Goal: Task Accomplishment & Management: Complete application form

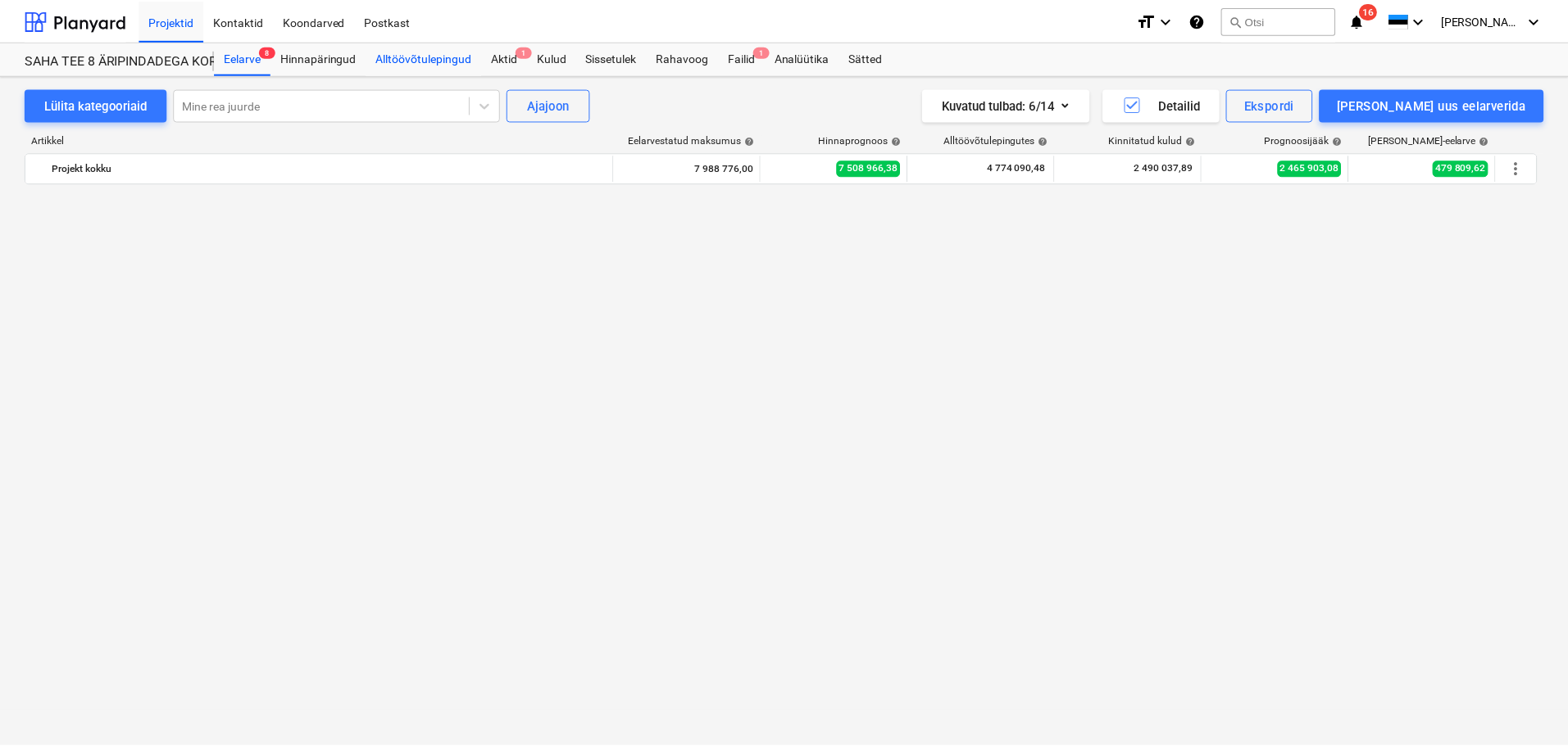
scroll to position [1852, 0]
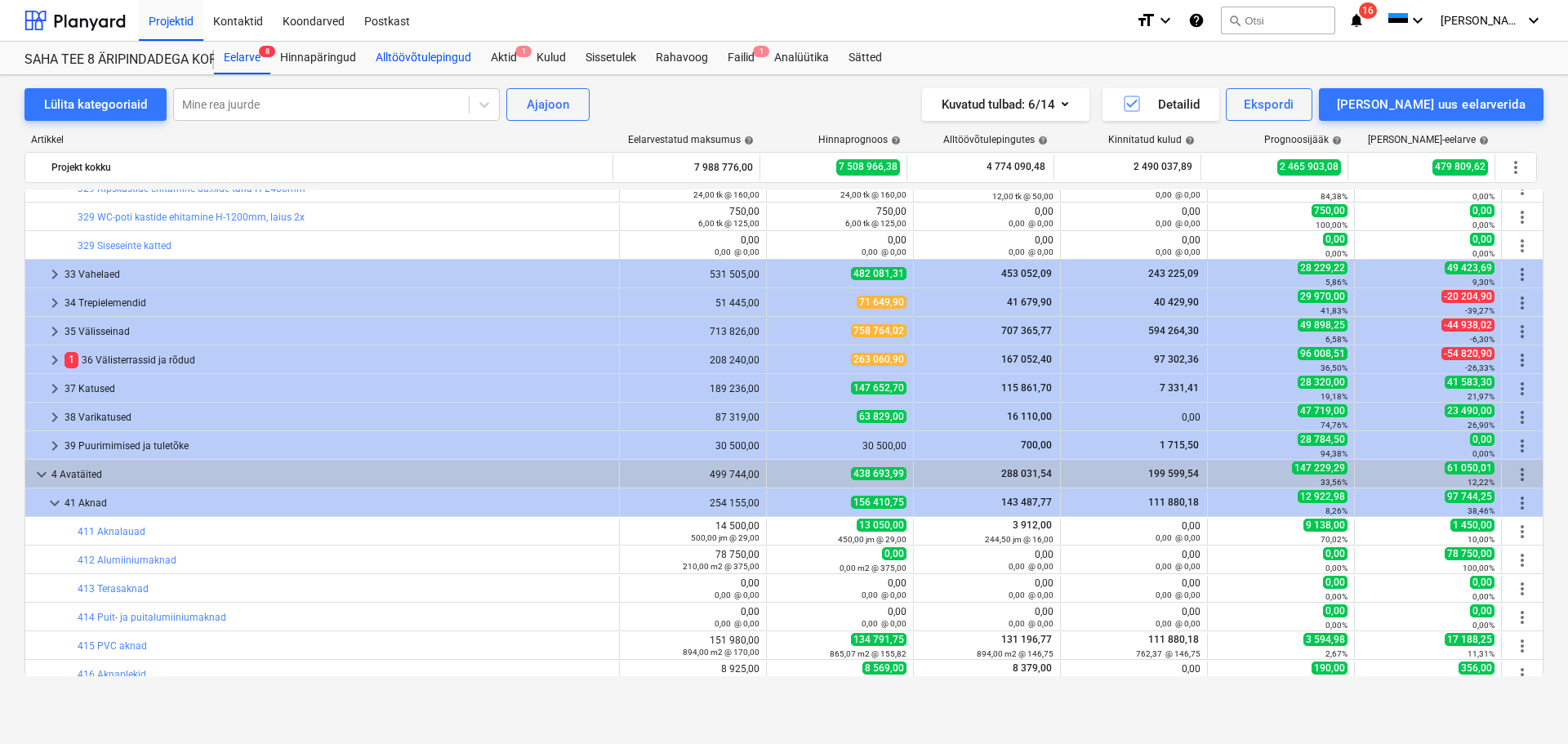
click at [427, 58] on div "Alltöövõtulepingud" at bounding box center [423, 57] width 115 height 33
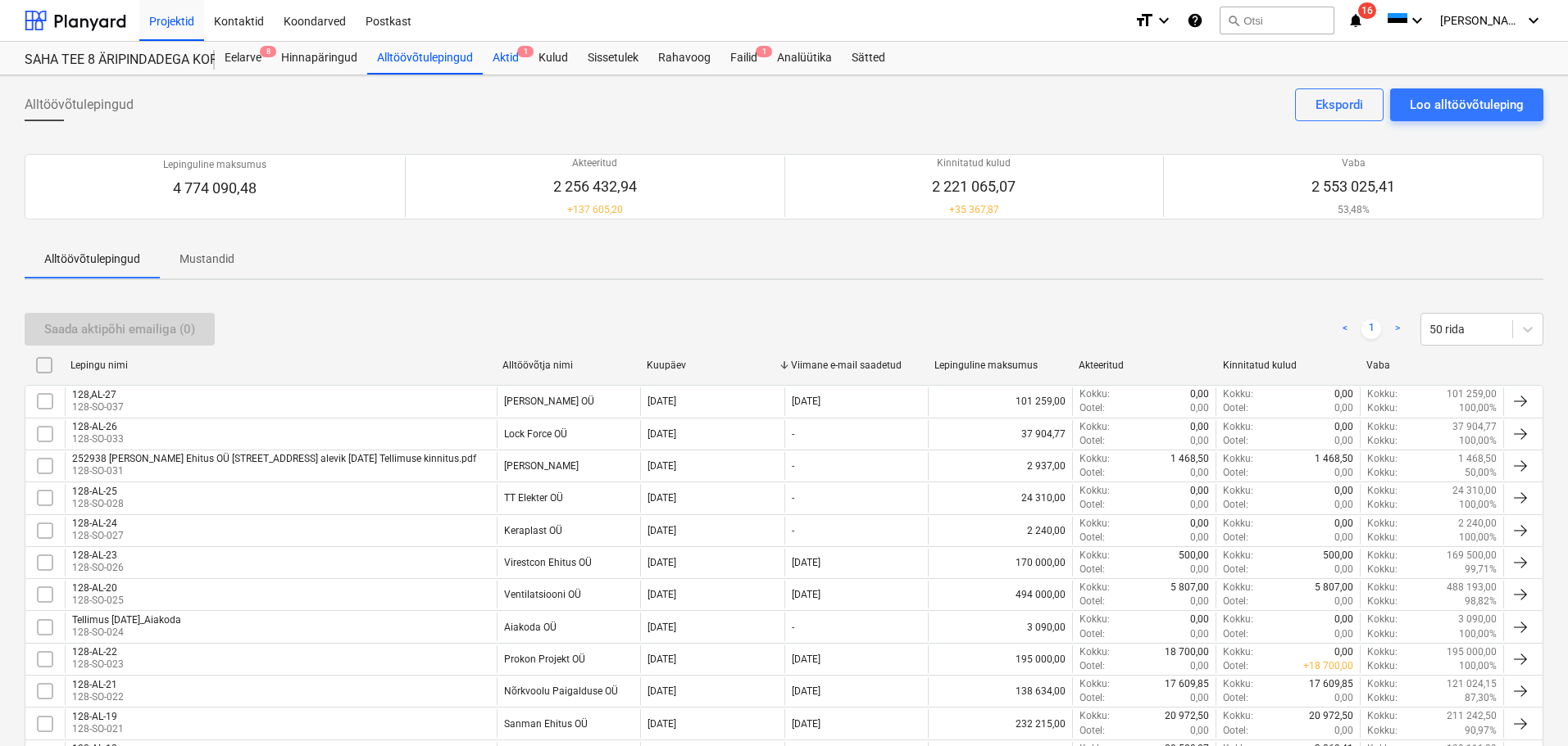
click at [517, 54] on span "1" at bounding box center [525, 51] width 17 height 12
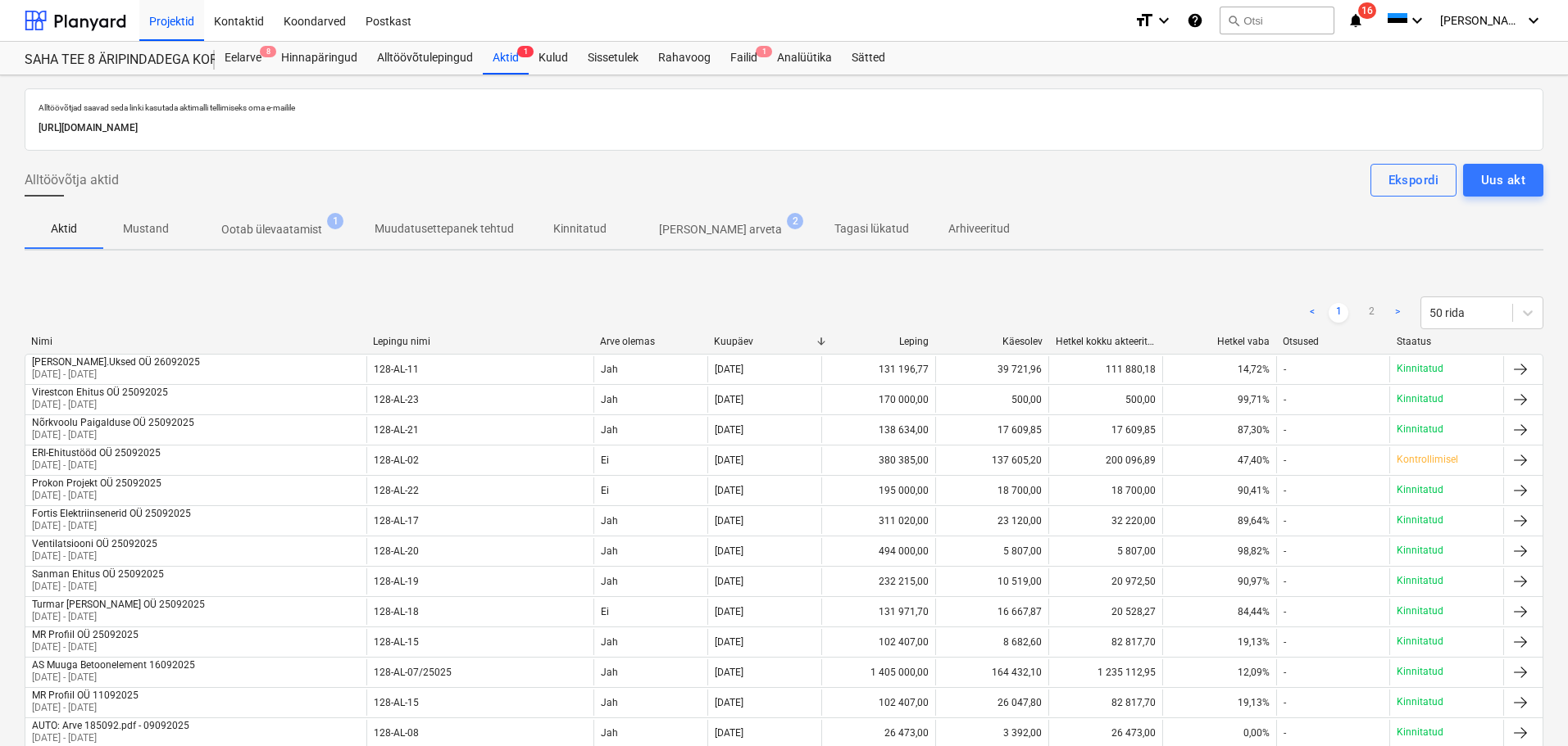
click at [1502, 178] on div "Uus akt" at bounding box center [1503, 181] width 44 height 22
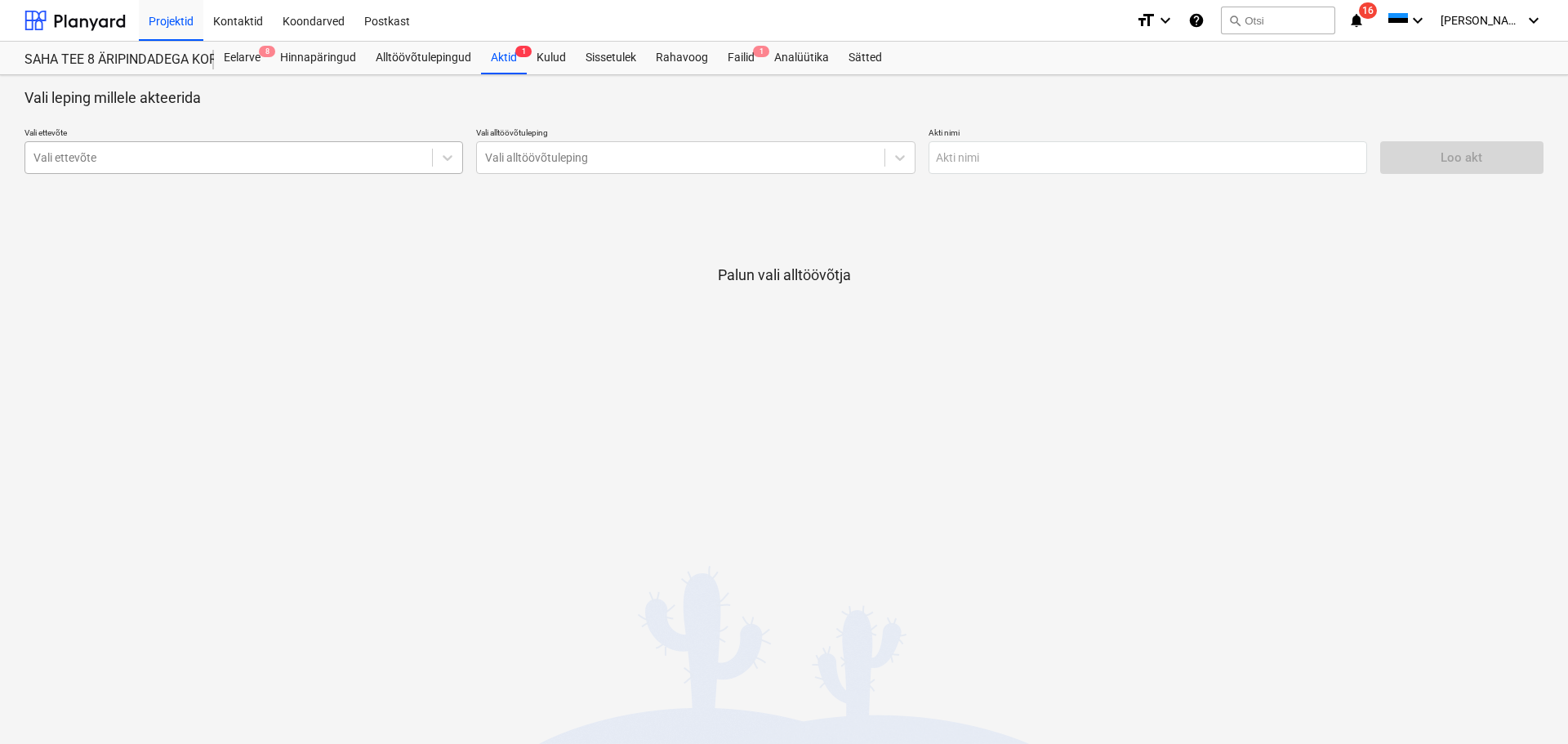
click at [365, 156] on div at bounding box center [229, 158] width 390 height 17
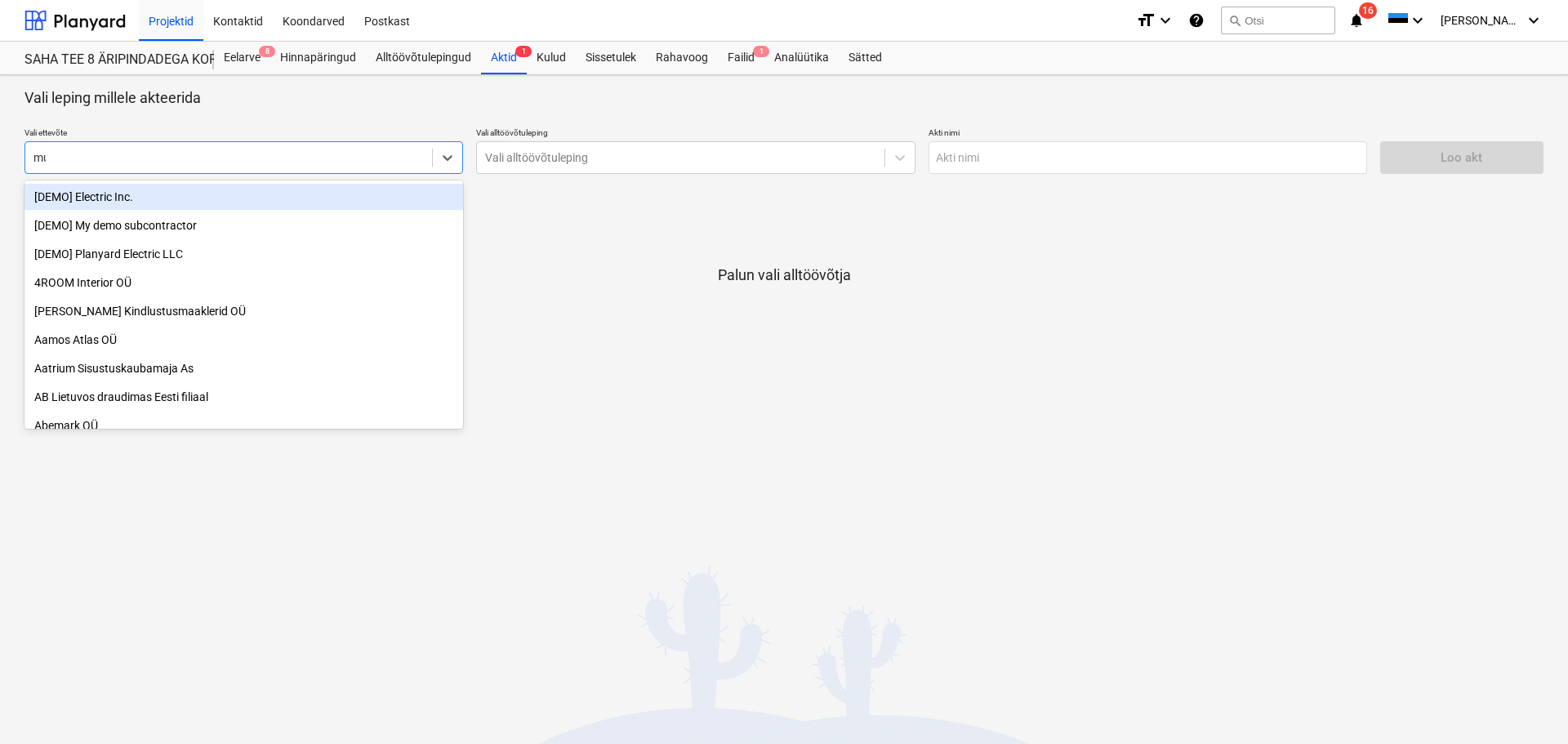
type input "muu"
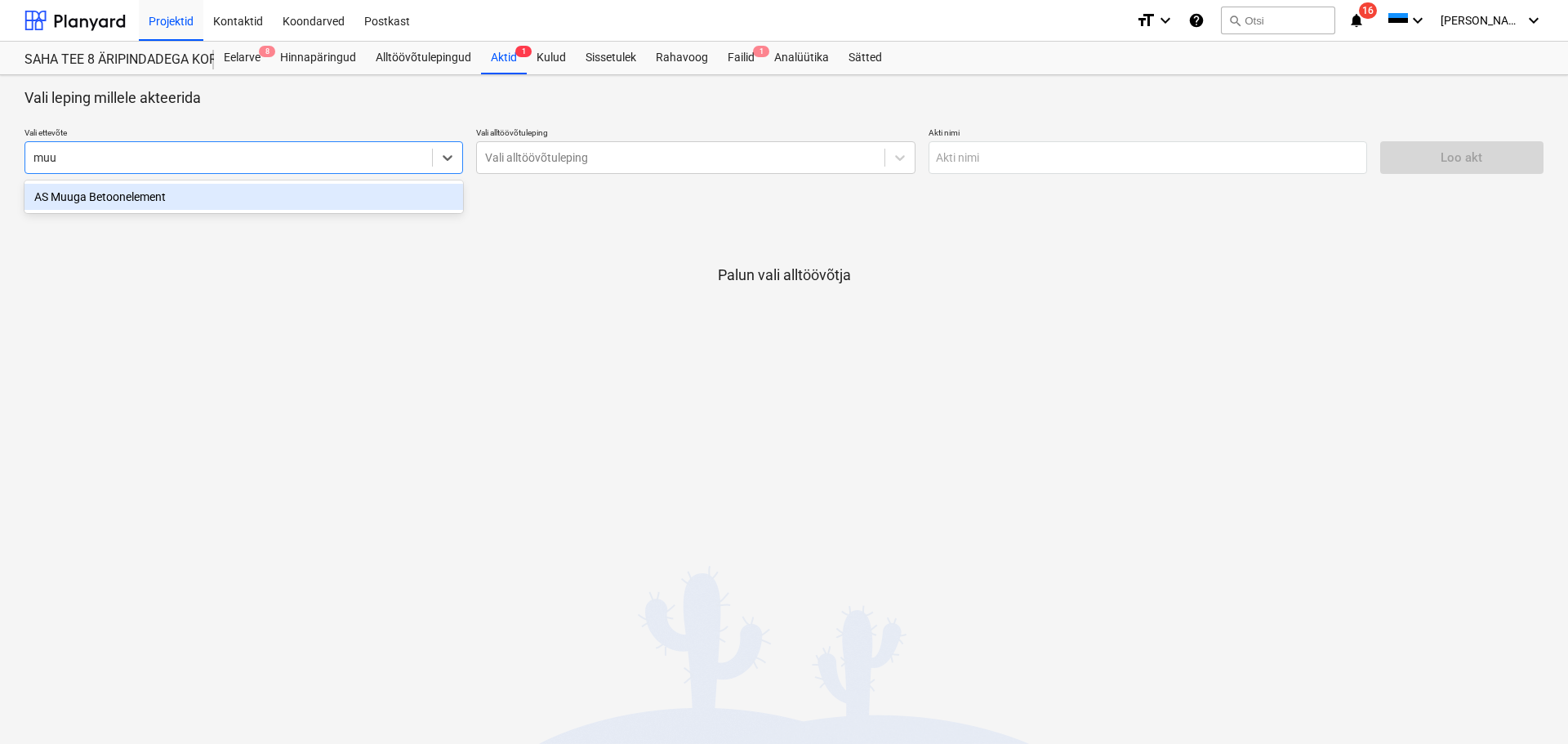
click at [231, 189] on div "AS Muuga Betoonelement" at bounding box center [243, 197] width 438 height 27
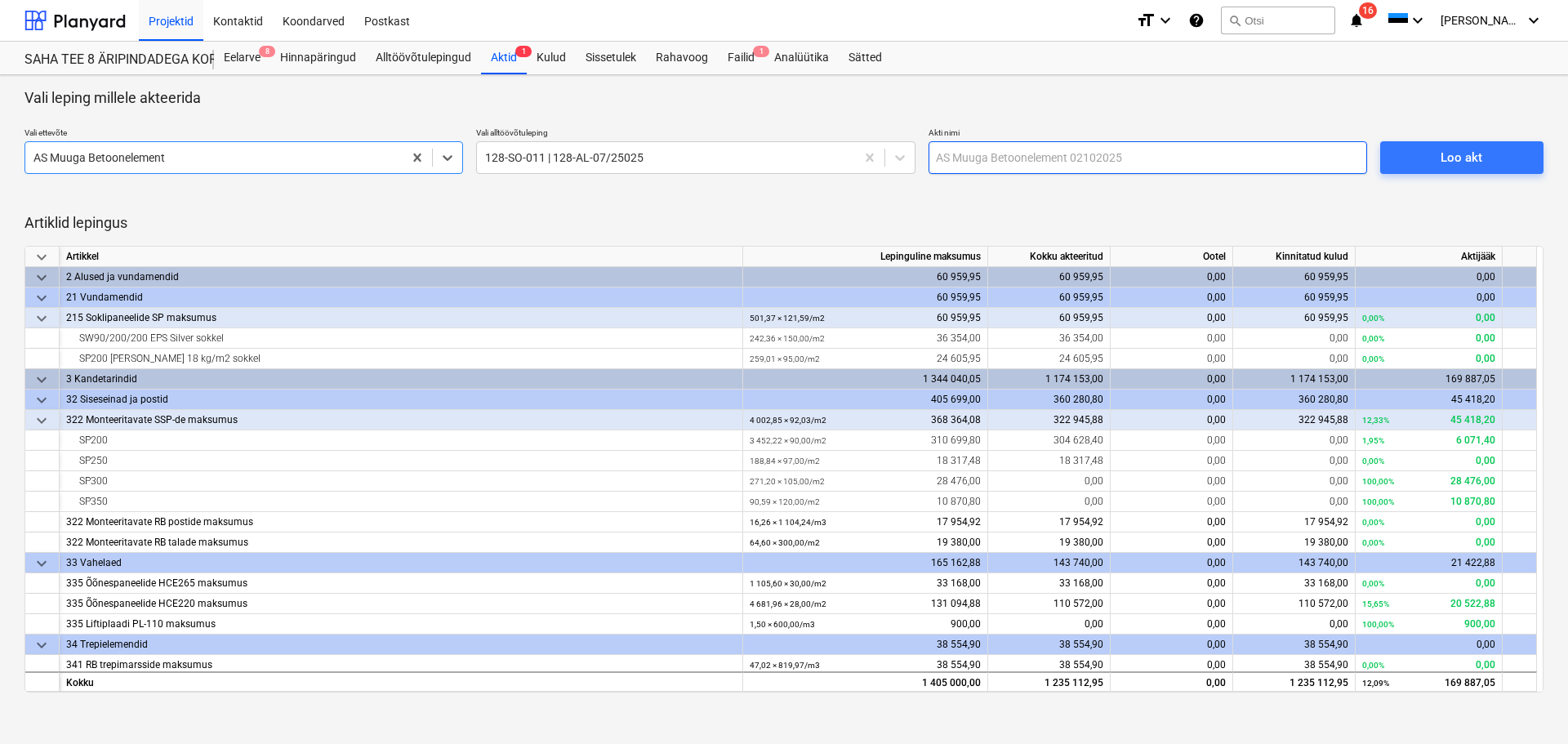
click at [1160, 157] on input "text" at bounding box center [1147, 157] width 438 height 33
click at [1094, 153] on input "AS Muuga Betoonelement 30032025" at bounding box center [1147, 157] width 438 height 33
type input "AS Muuga Betoonelement 30092025"
click at [1426, 161] on span "Loo akt" at bounding box center [1462, 158] width 124 height 22
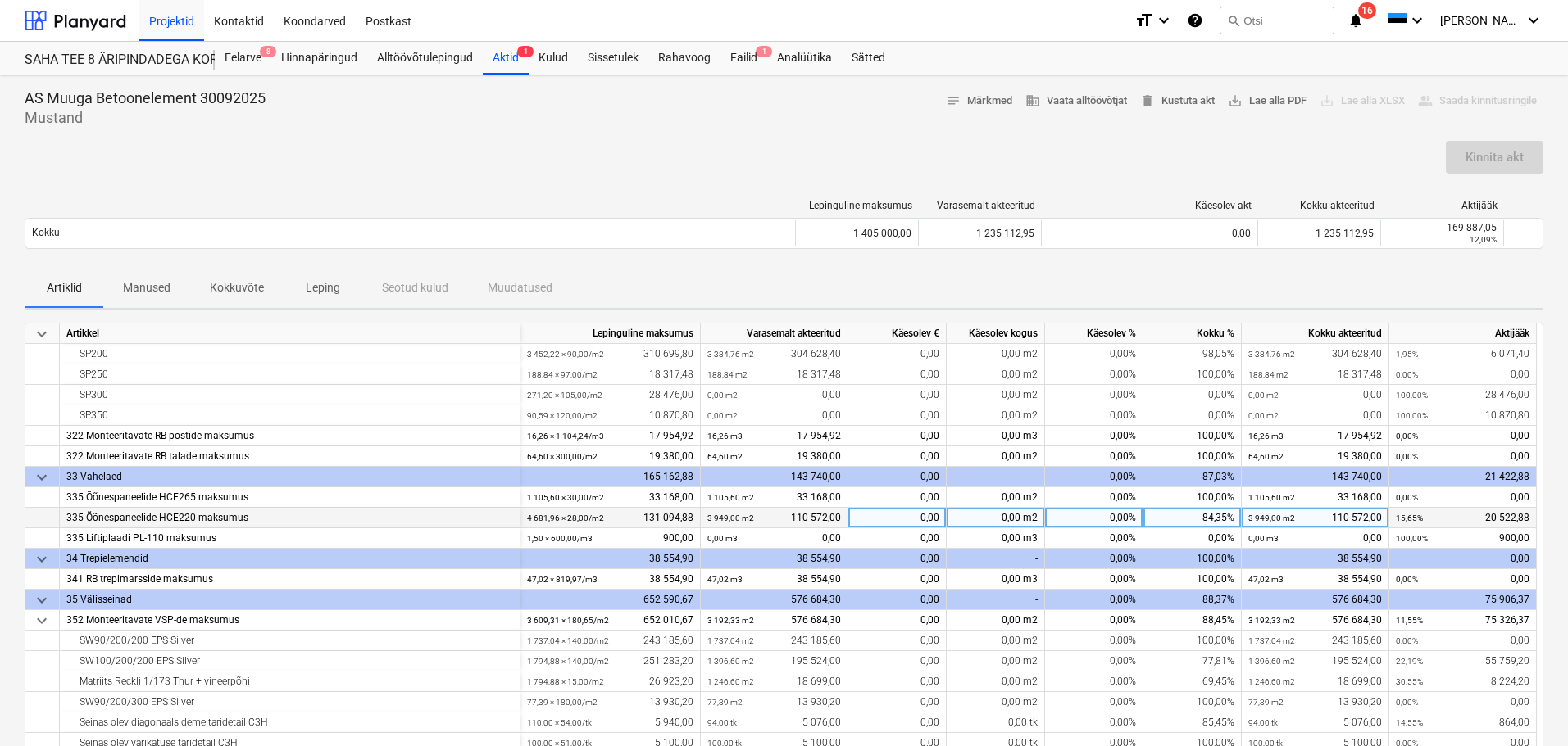
scroll to position [216, 0]
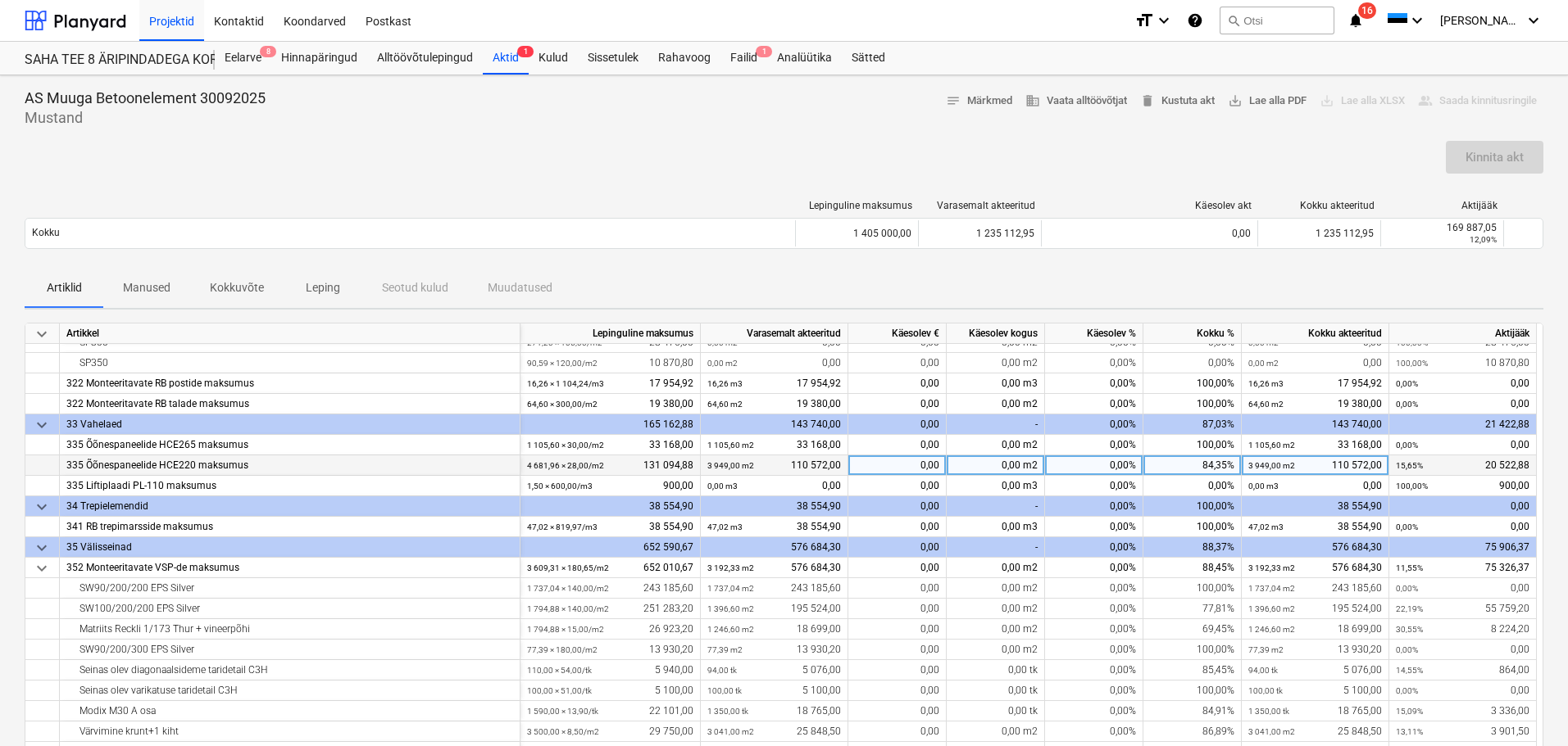
click at [1077, 460] on div "0,00%" at bounding box center [1093, 465] width 98 height 21
type input "100"
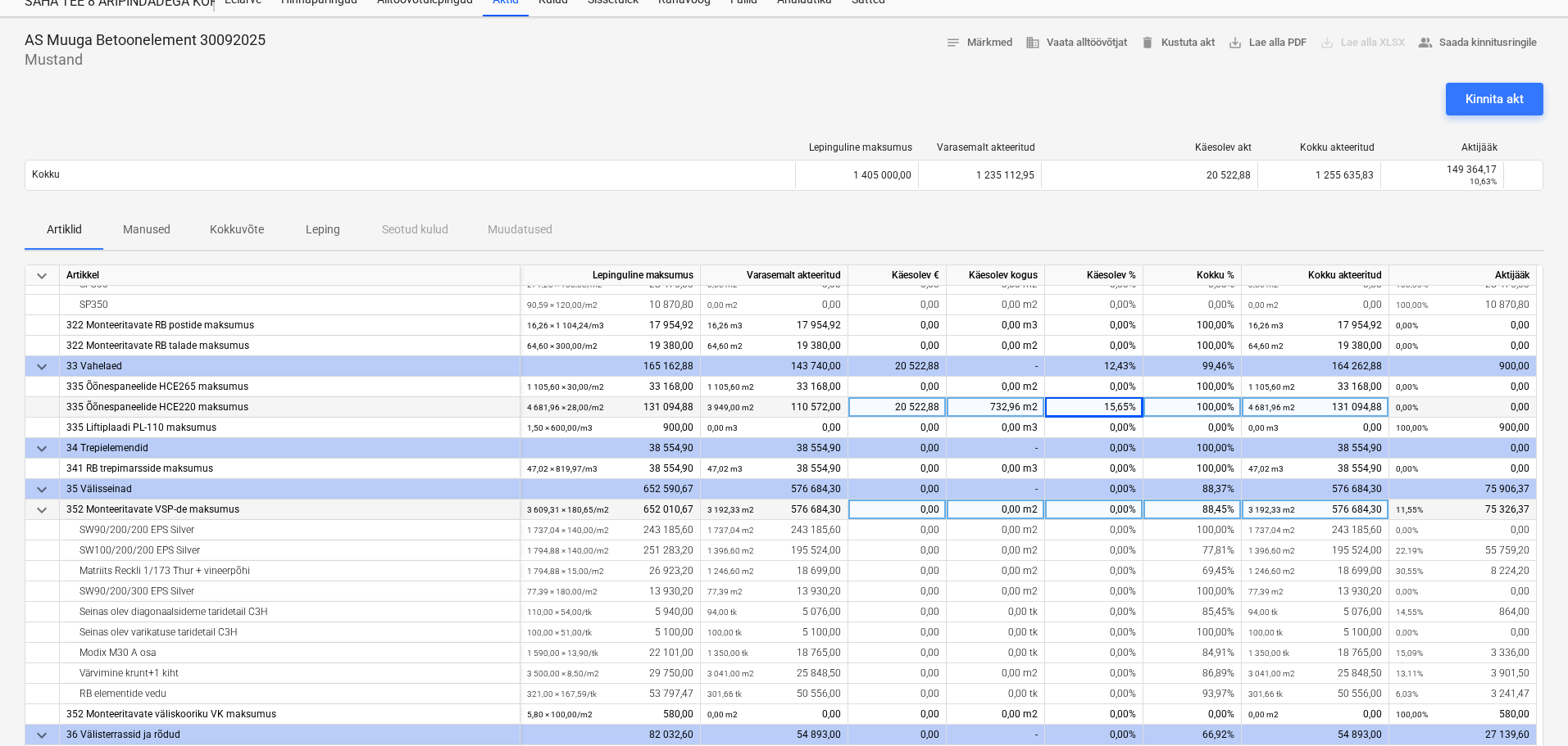
scroll to position [246, 0]
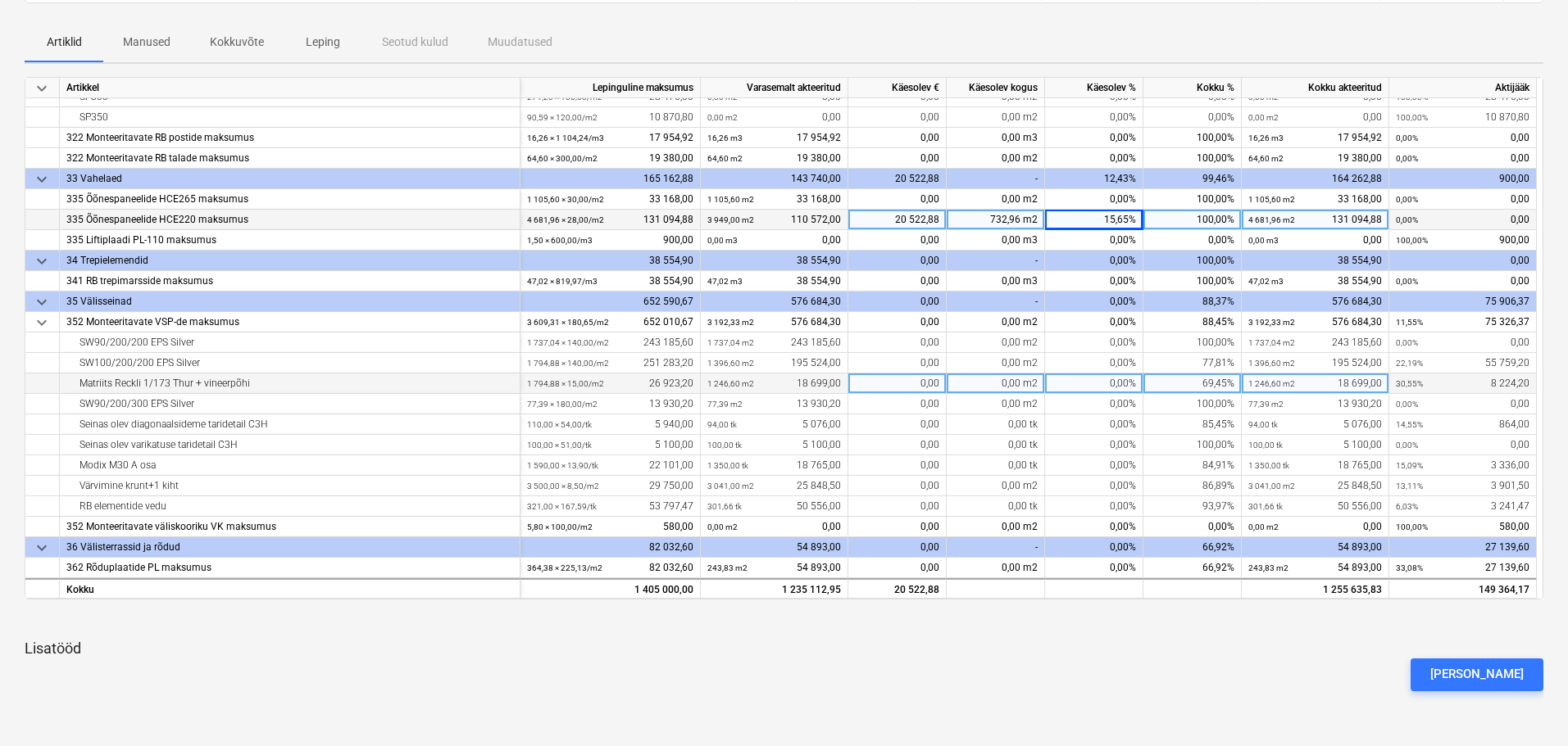
click at [1081, 385] on div "0,00%" at bounding box center [1093, 383] width 98 height 21
type input "100"
click at [973, 389] on div "0,00 m2" at bounding box center [996, 383] width 98 height 21
type input "370"
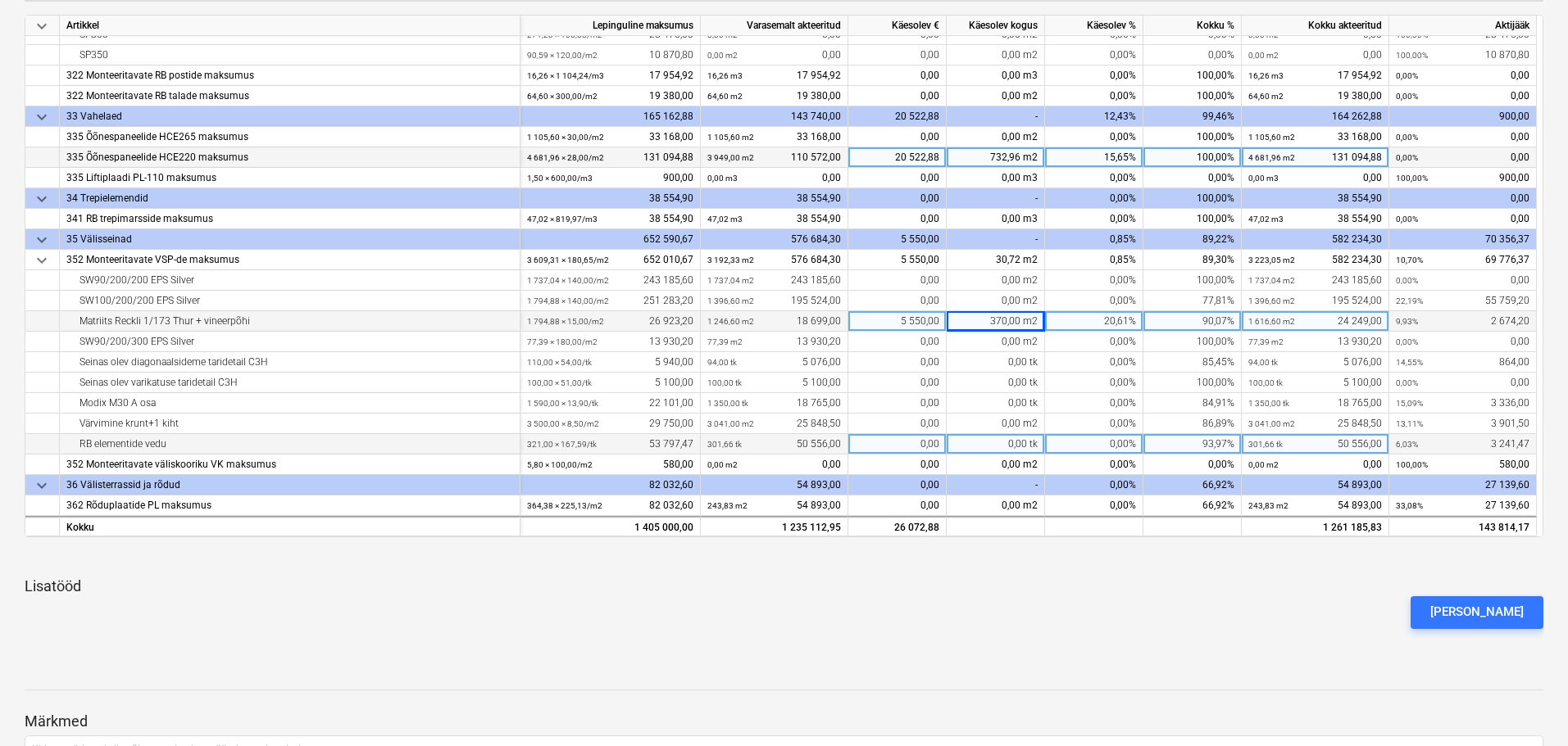
scroll to position [410, 0]
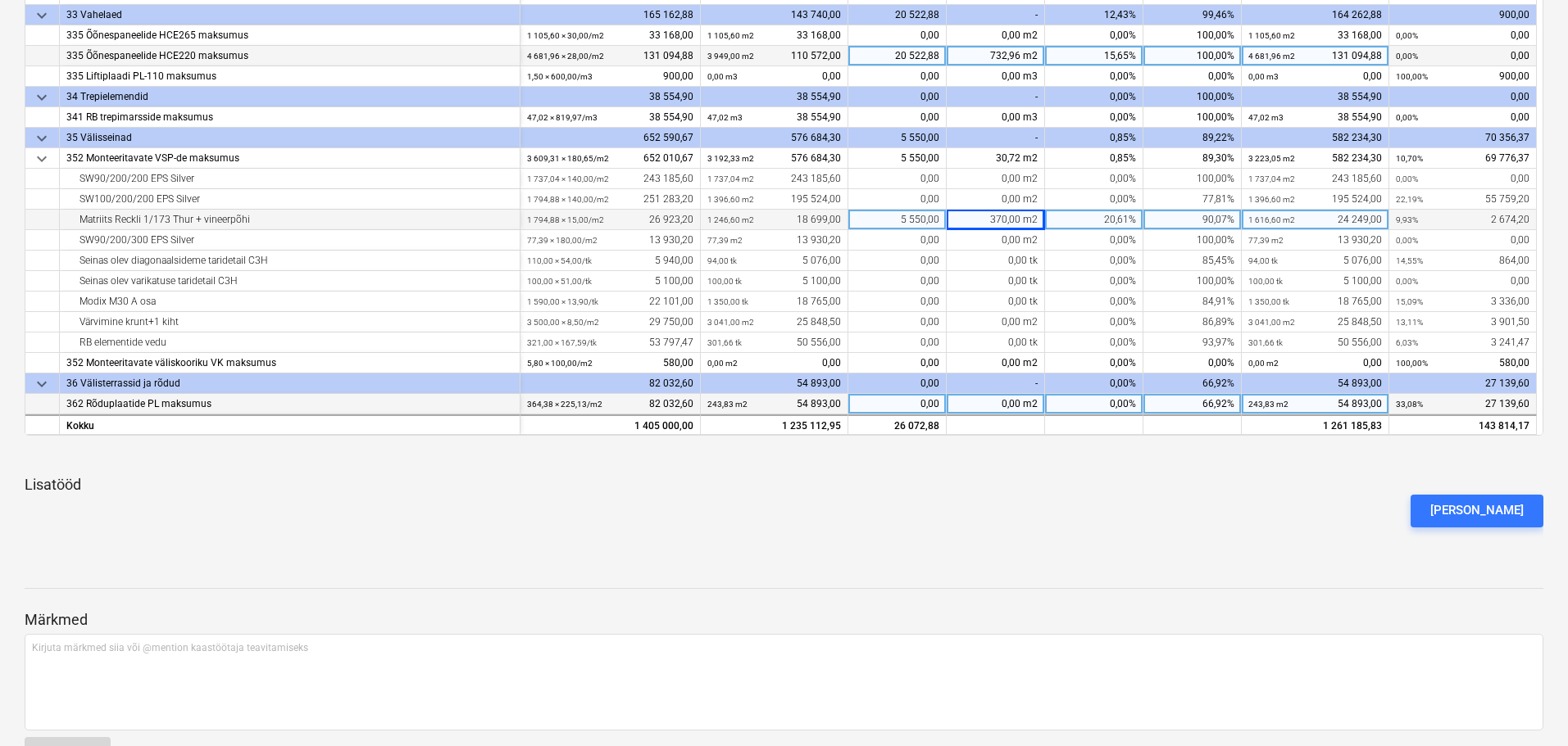
click at [923, 404] on div "0,00" at bounding box center [897, 404] width 98 height 21
click at [885, 407] on div "0,00" at bounding box center [897, 404] width 98 height 21
type input "16799,6"
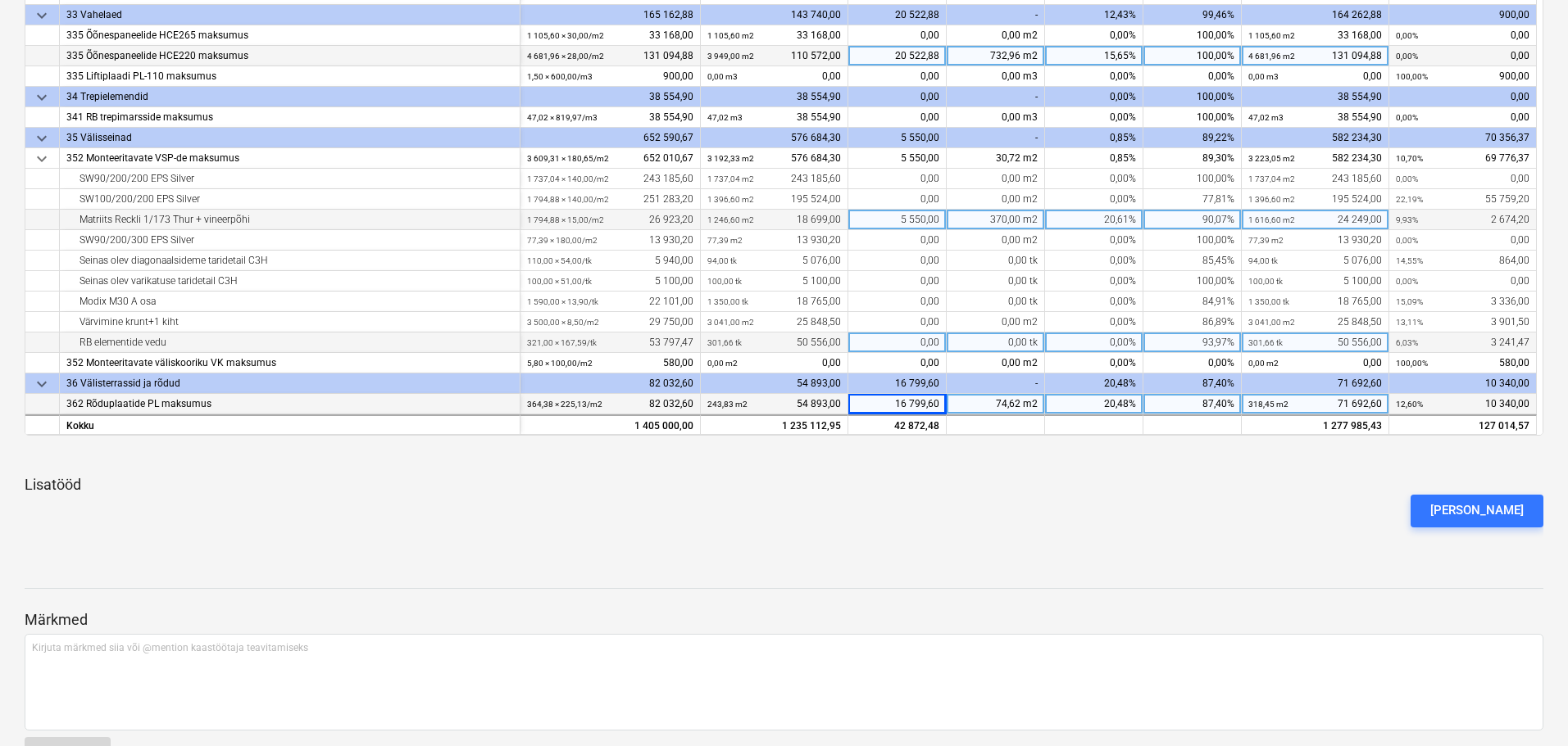
click at [905, 344] on div "0,00" at bounding box center [897, 343] width 98 height 21
type input "7020"
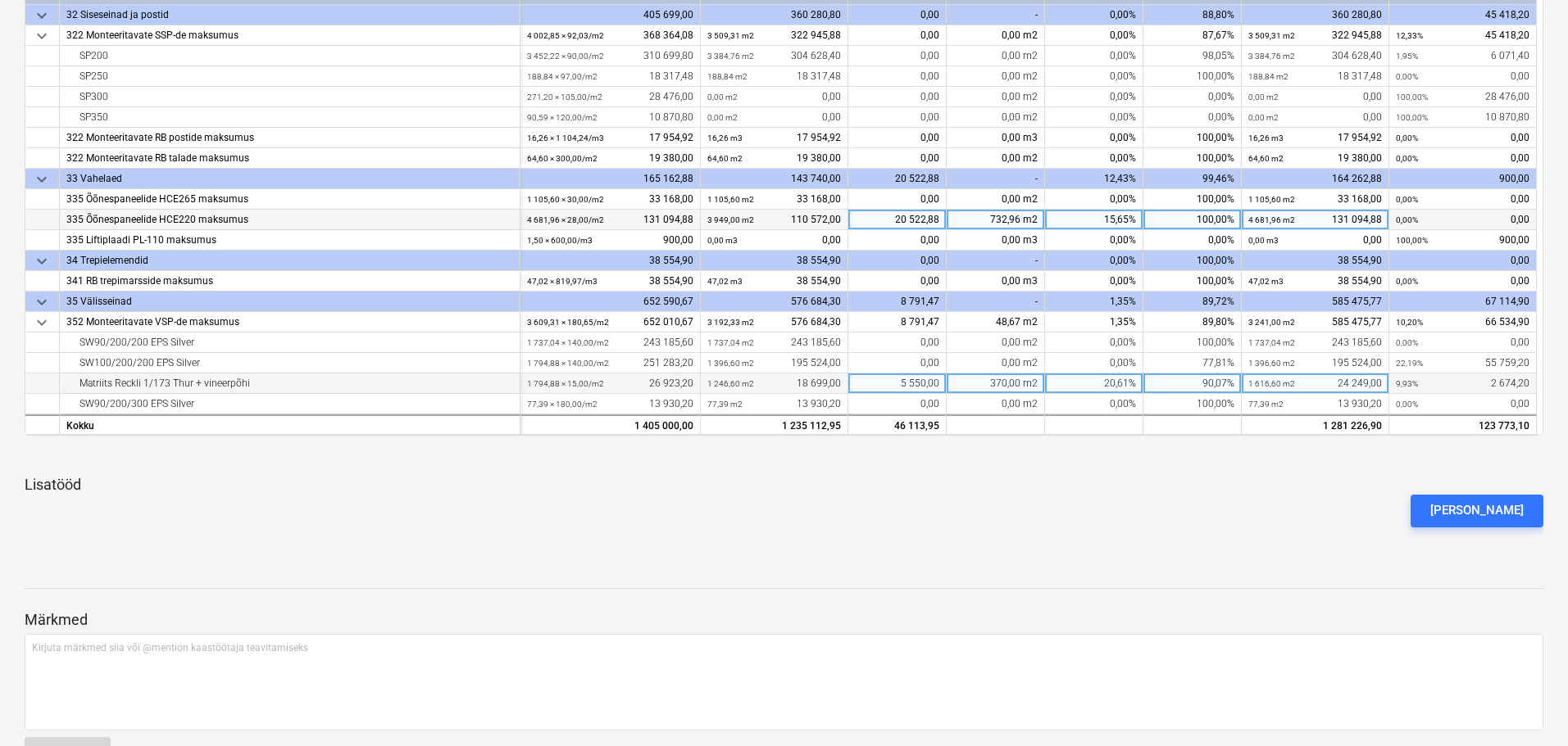
scroll to position [0, 0]
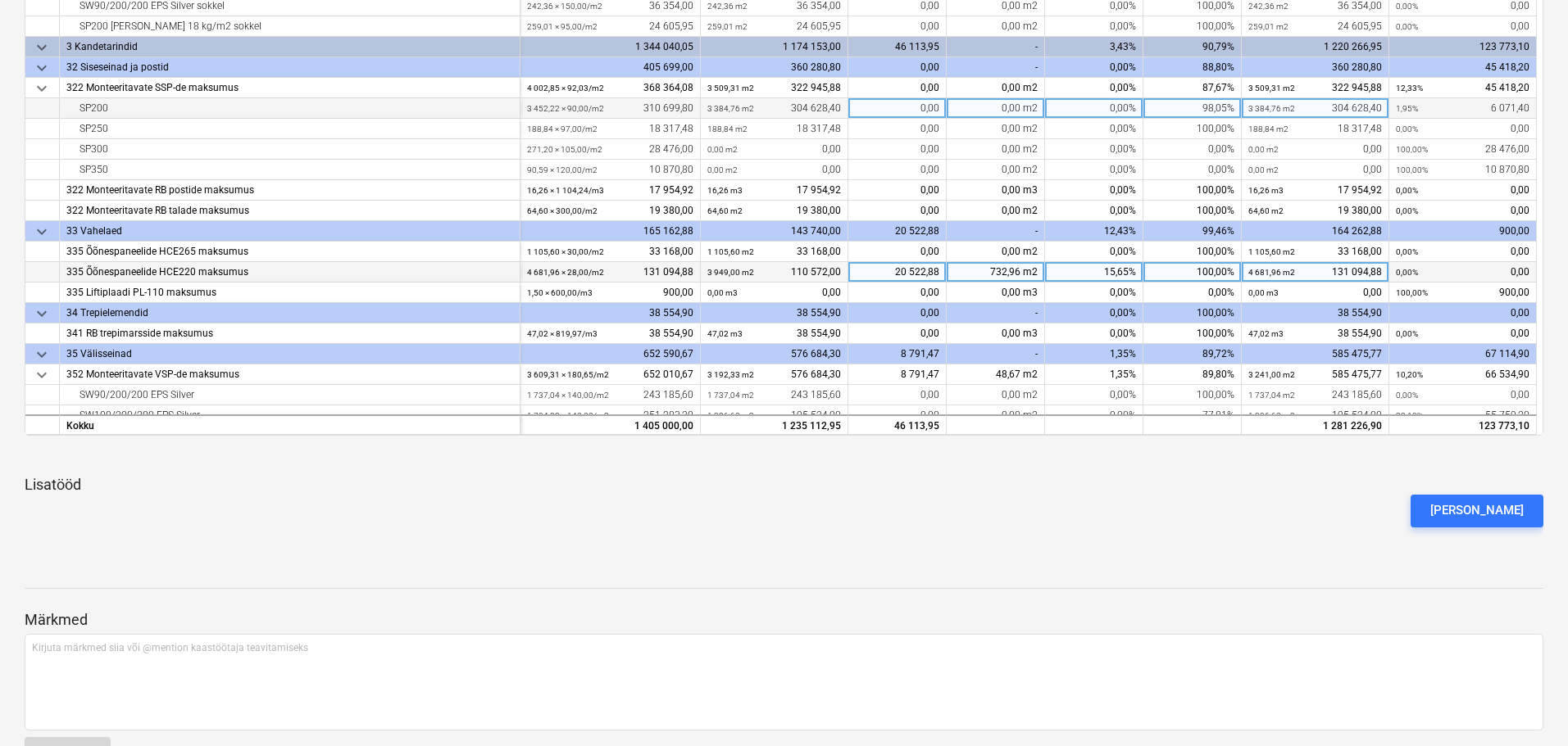
click at [1083, 106] on div "0,00%" at bounding box center [1093, 108] width 98 height 21
type input "100"
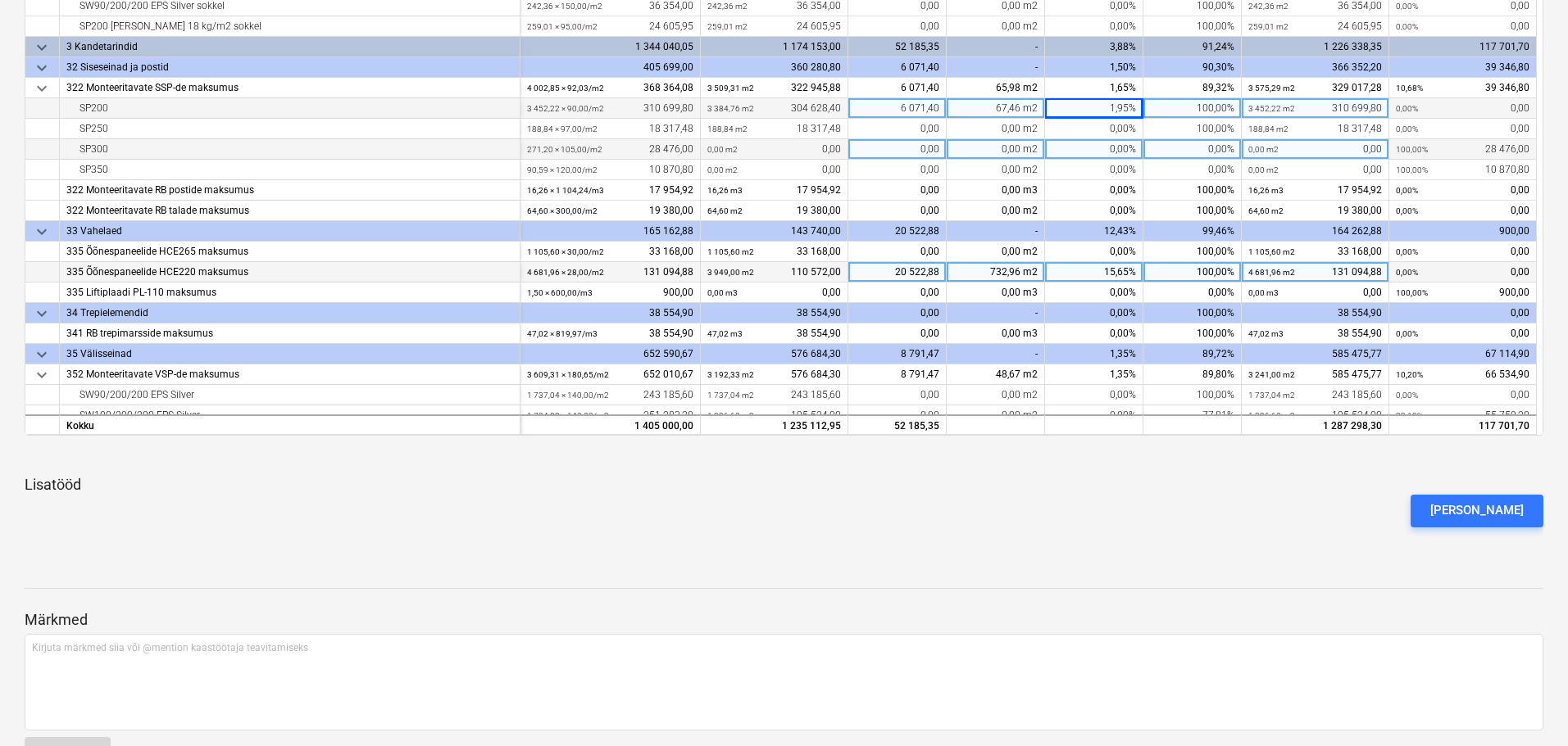
click at [1085, 146] on div "0,00%" at bounding box center [1093, 149] width 98 height 21
type input "100"
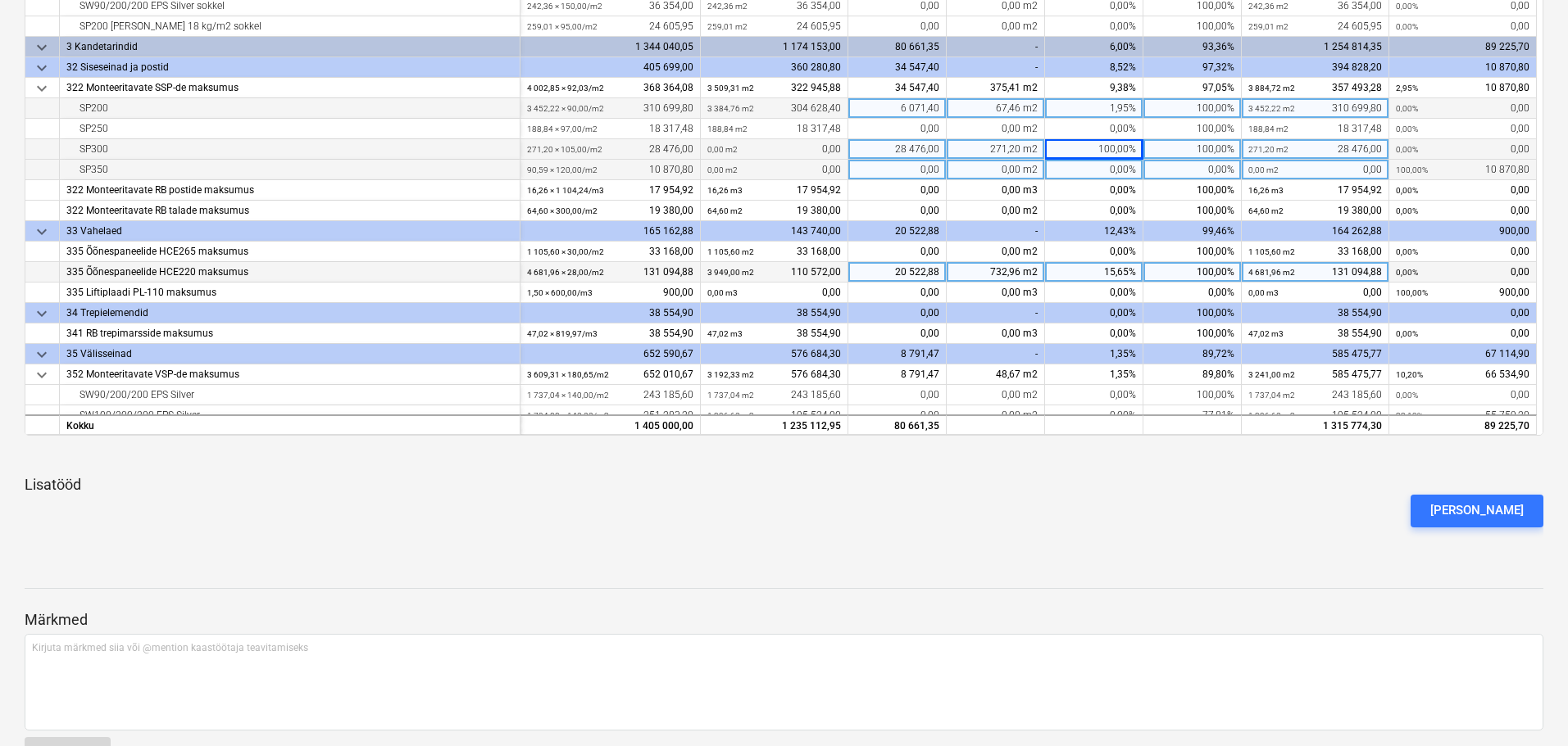
click at [1077, 175] on div "0,00%" at bounding box center [1093, 170] width 98 height 21
type input "100"
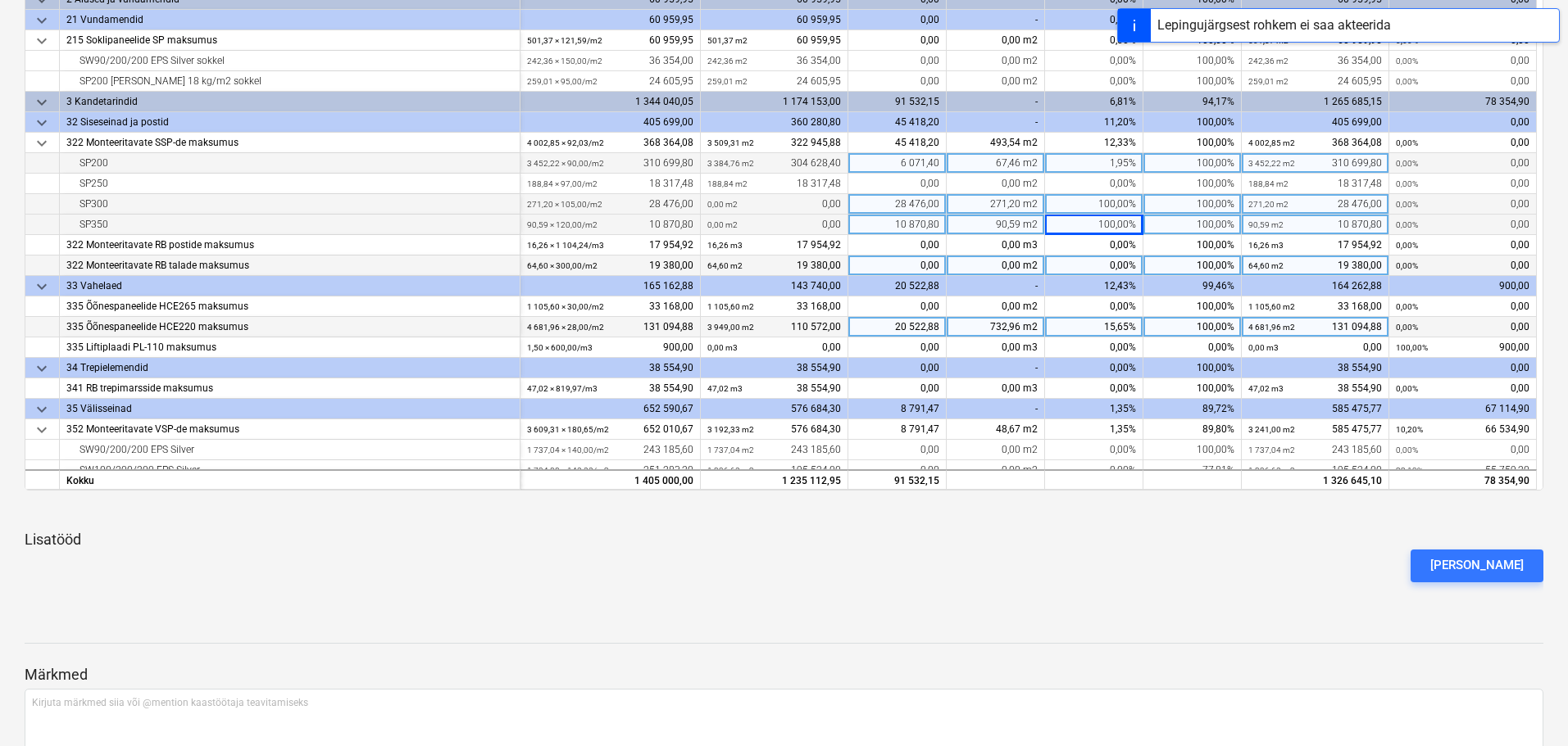
scroll to position [328, 0]
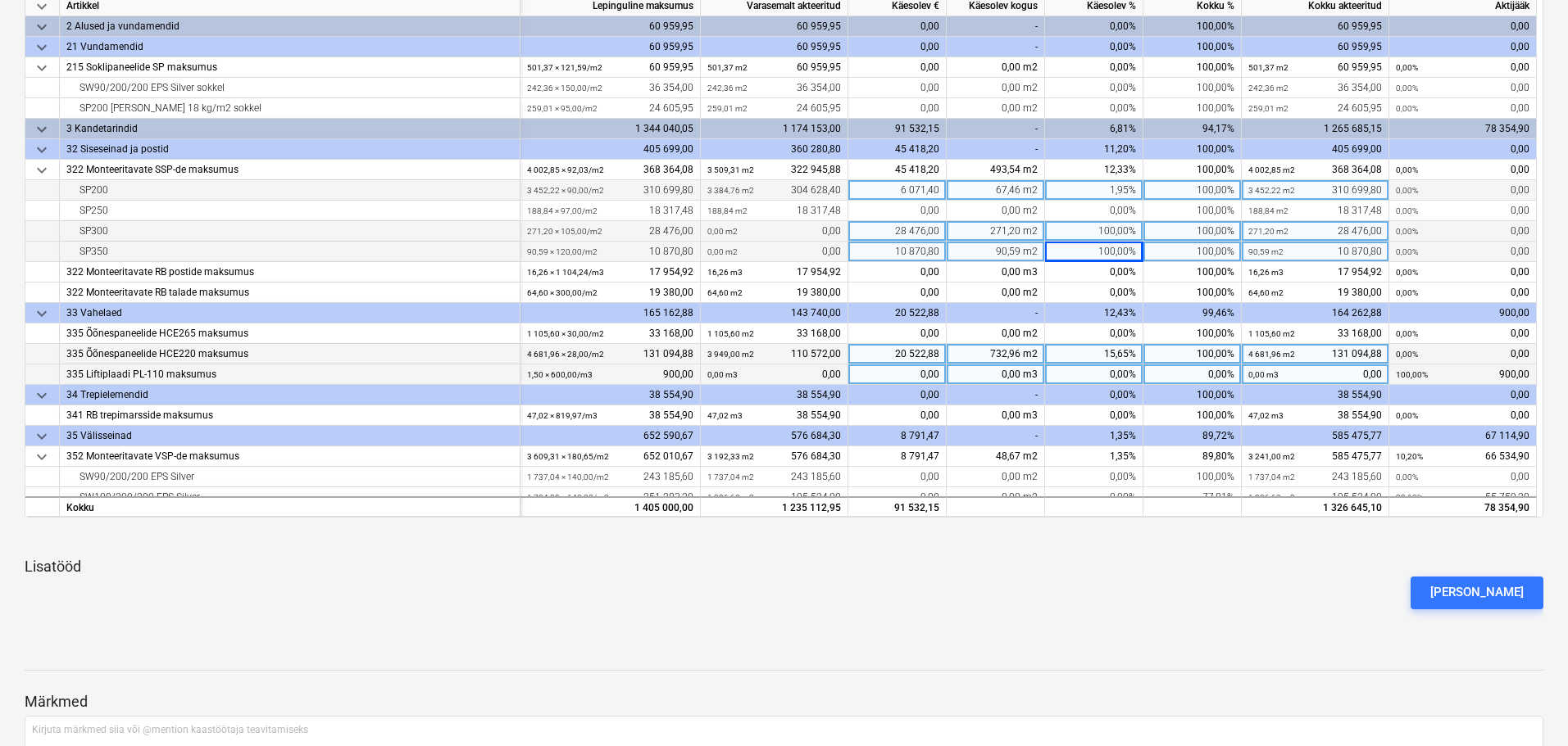
click at [1050, 375] on div "0,00%" at bounding box center [1093, 374] width 98 height 21
type input "100"
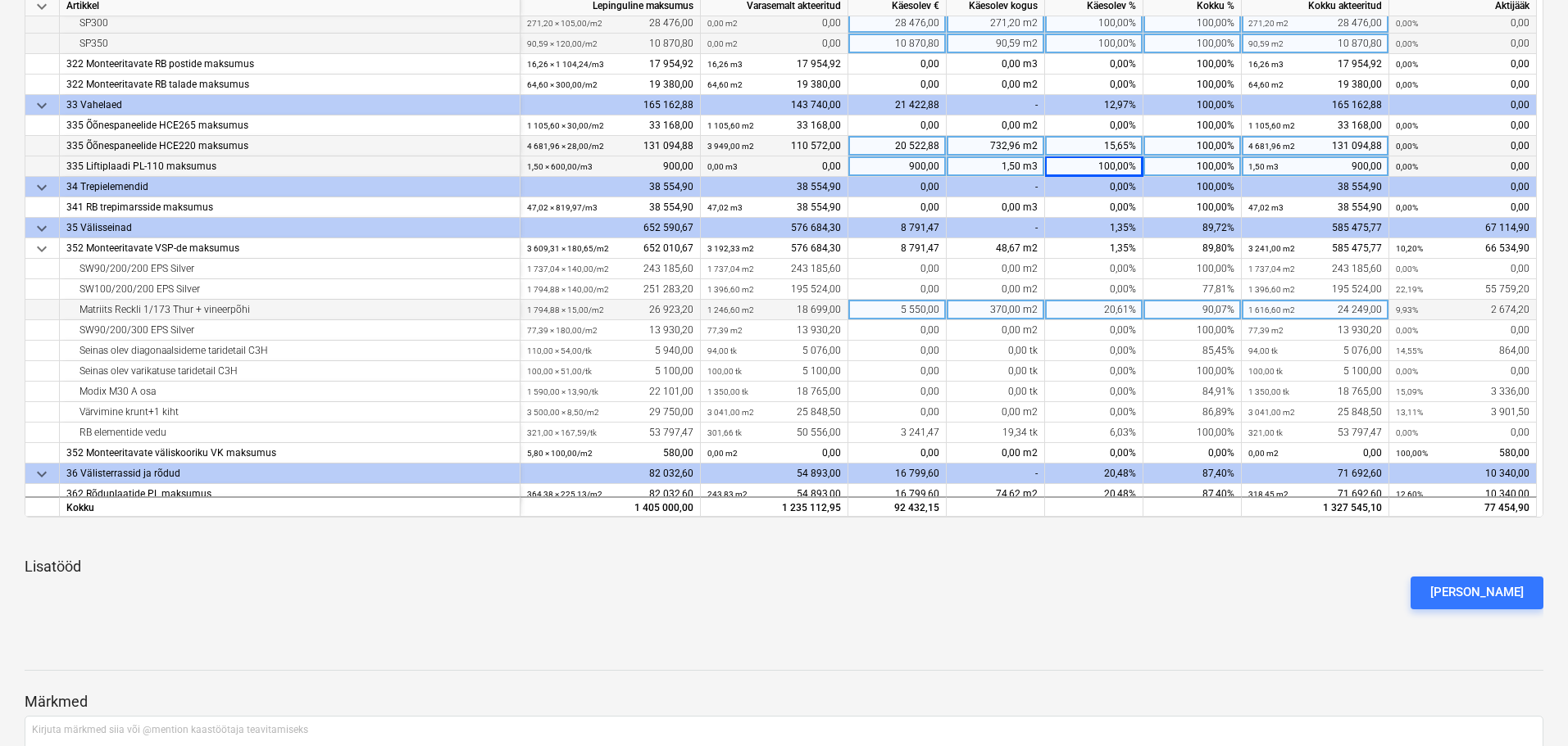
scroll to position [216, 0]
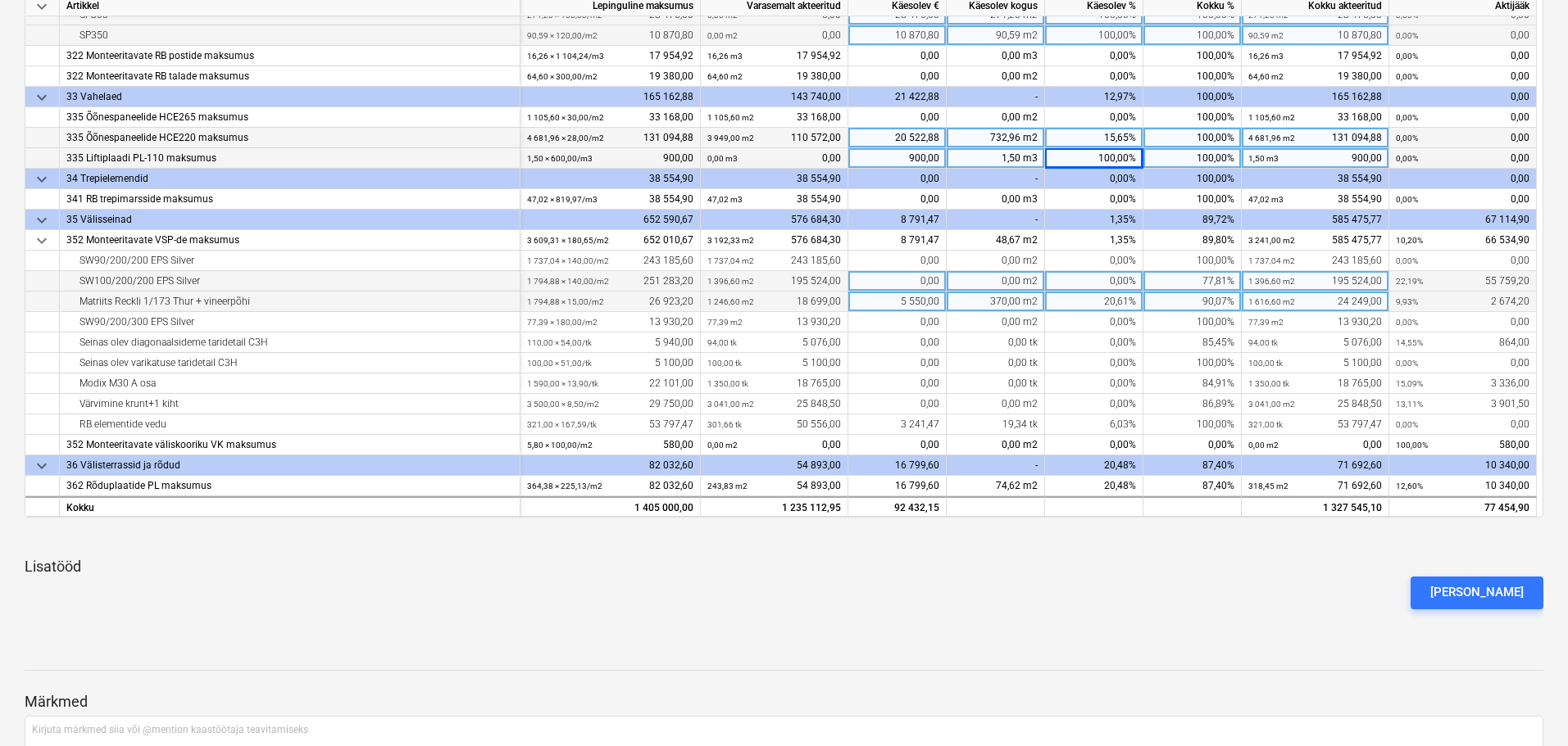
click at [1067, 279] on div "0,00%" at bounding box center [1093, 281] width 98 height 21
type input "100"
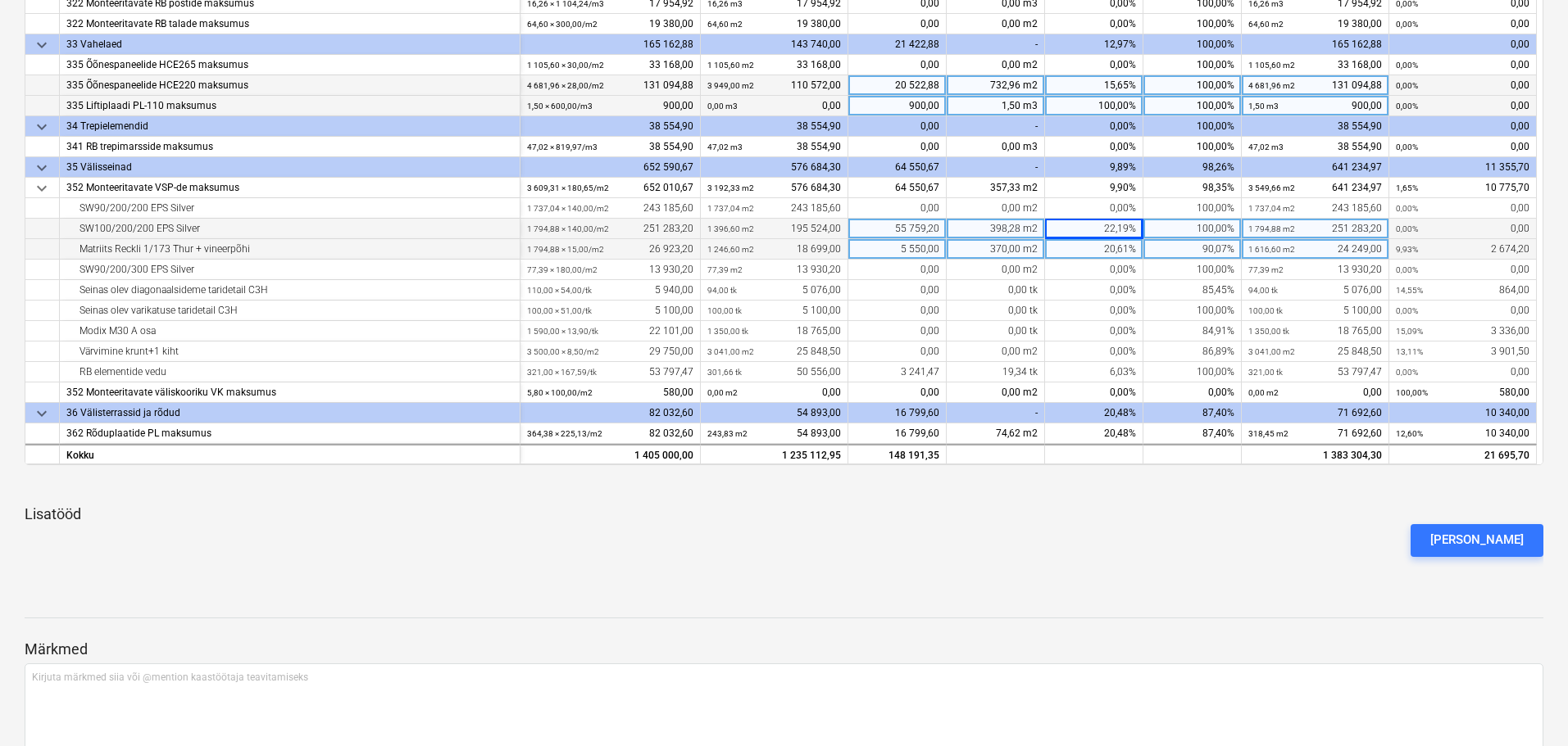
scroll to position [410, 0]
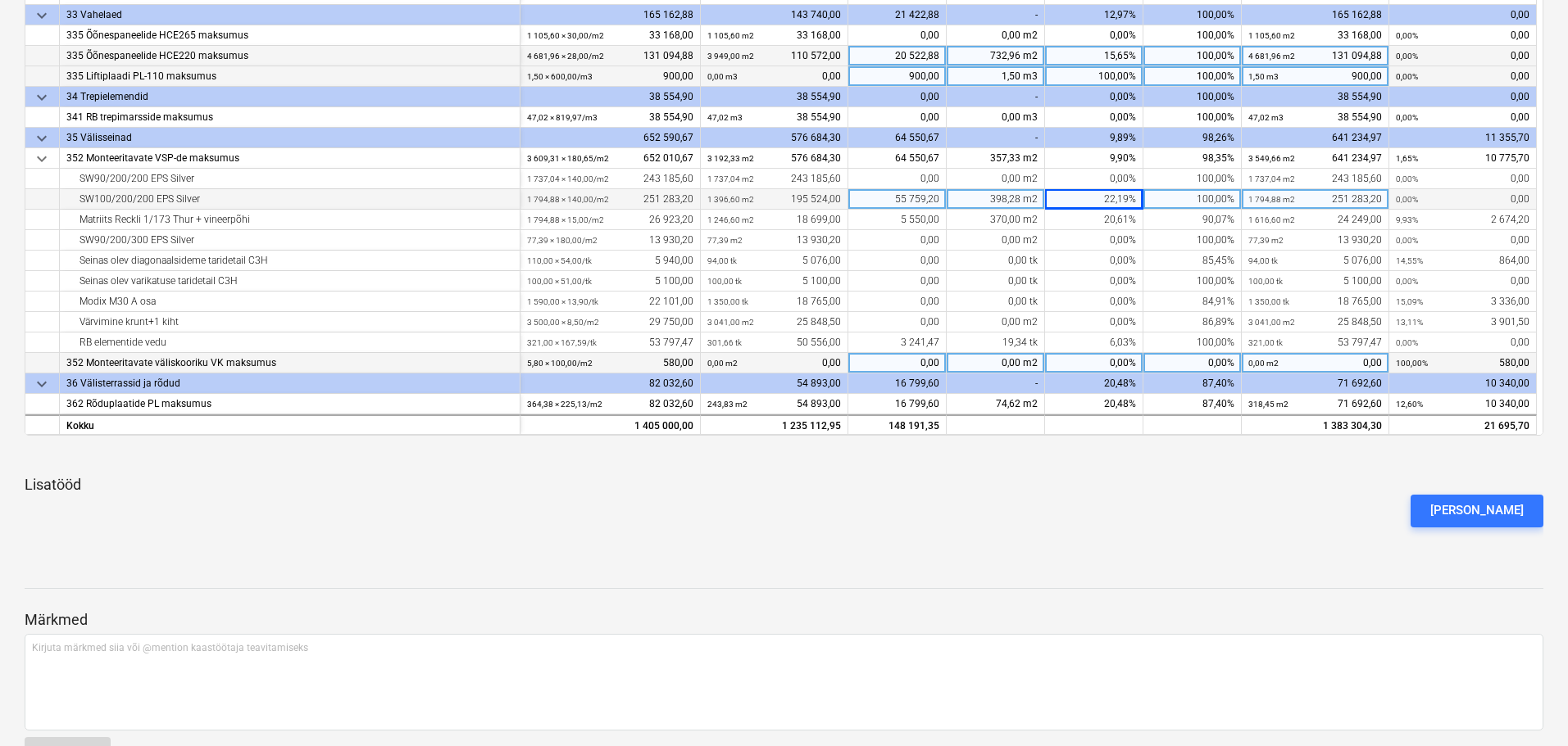
click at [1063, 359] on div "0,00%" at bounding box center [1093, 363] width 98 height 21
type input "100"
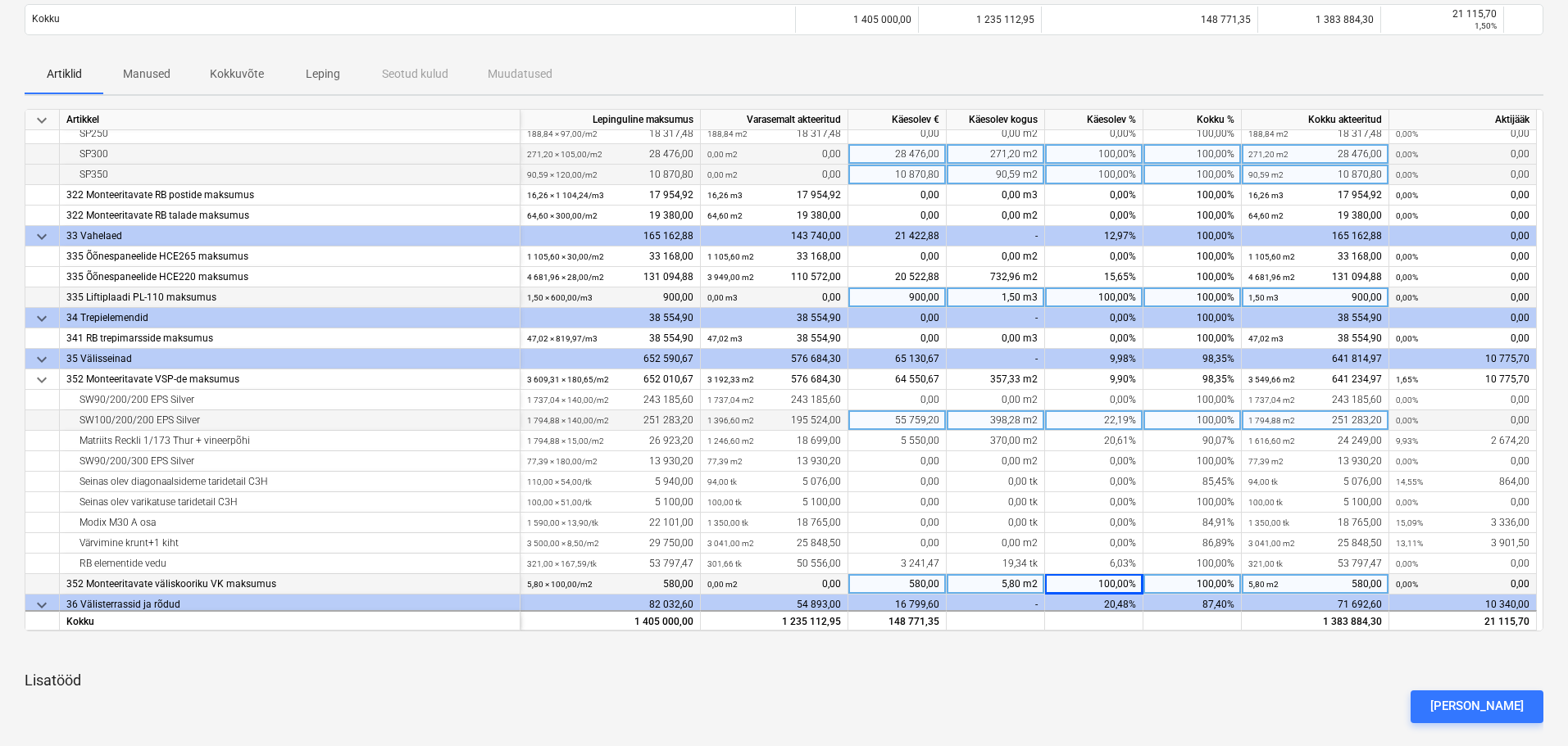
scroll to position [216, 0]
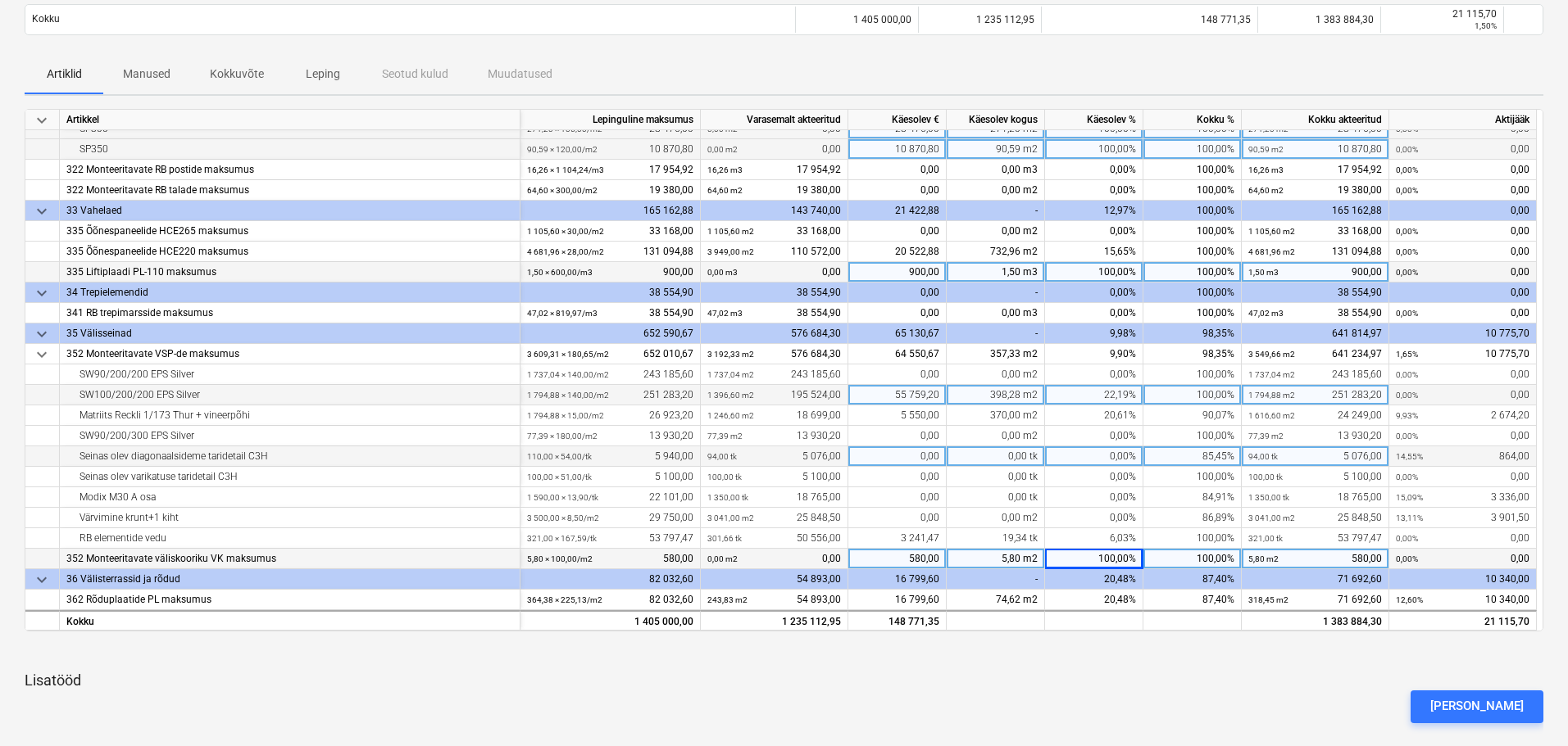
click at [1099, 462] on div "0,00%" at bounding box center [1093, 456] width 98 height 21
type input "100"
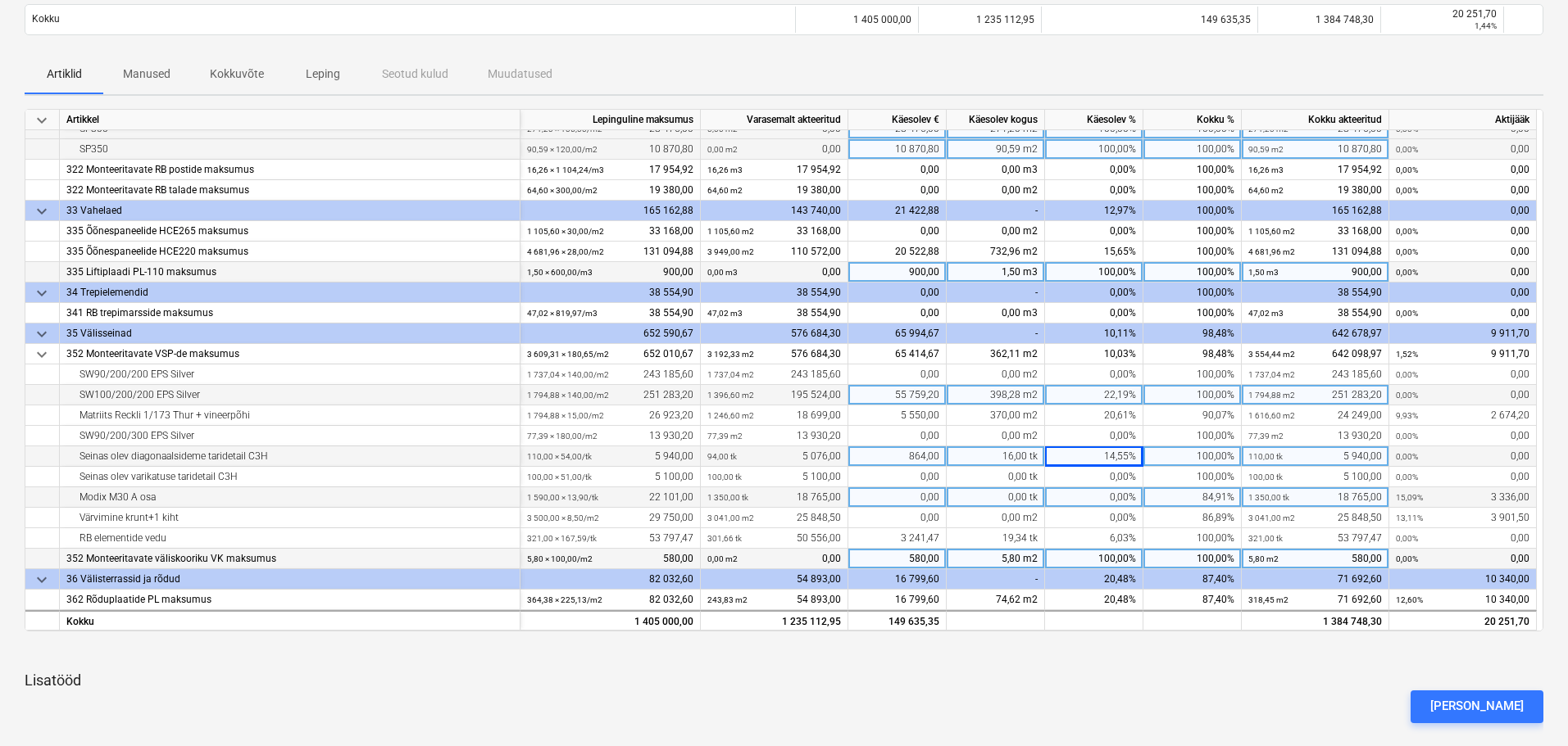
click at [910, 495] on div "0,00" at bounding box center [897, 497] width 98 height 21
type input "296"
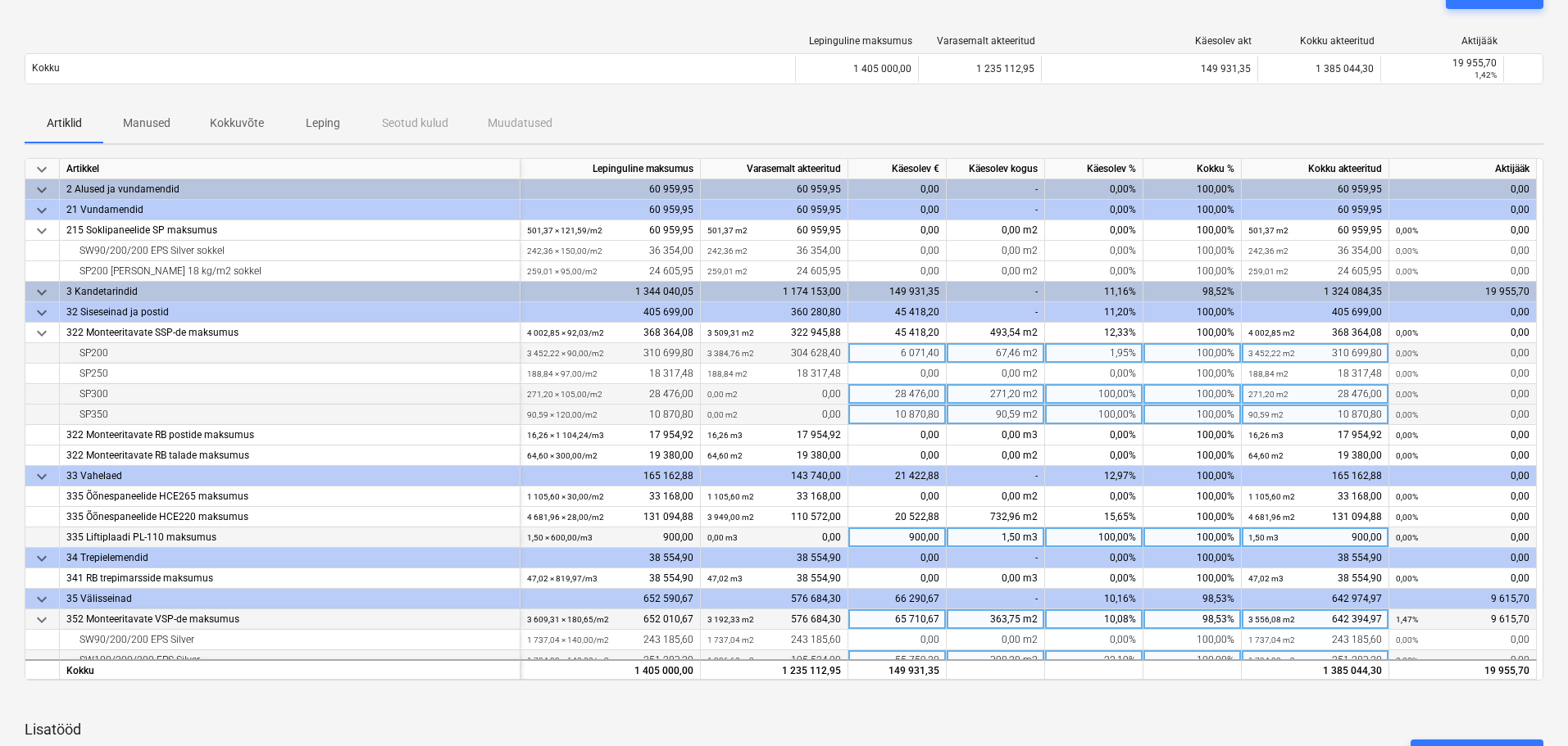
scroll to position [50, 0]
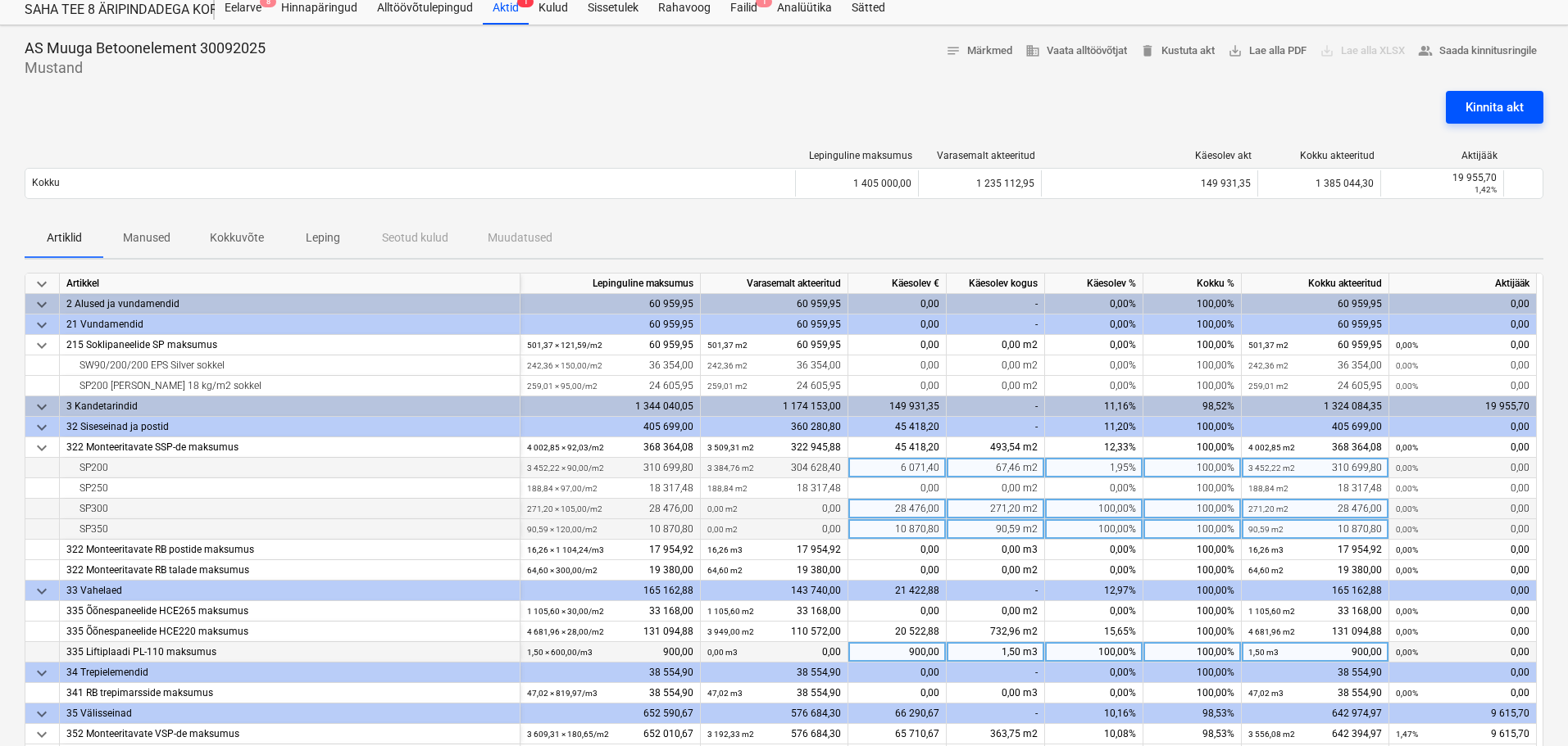
click at [1508, 103] on div "Kinnita akt" at bounding box center [1494, 108] width 58 height 22
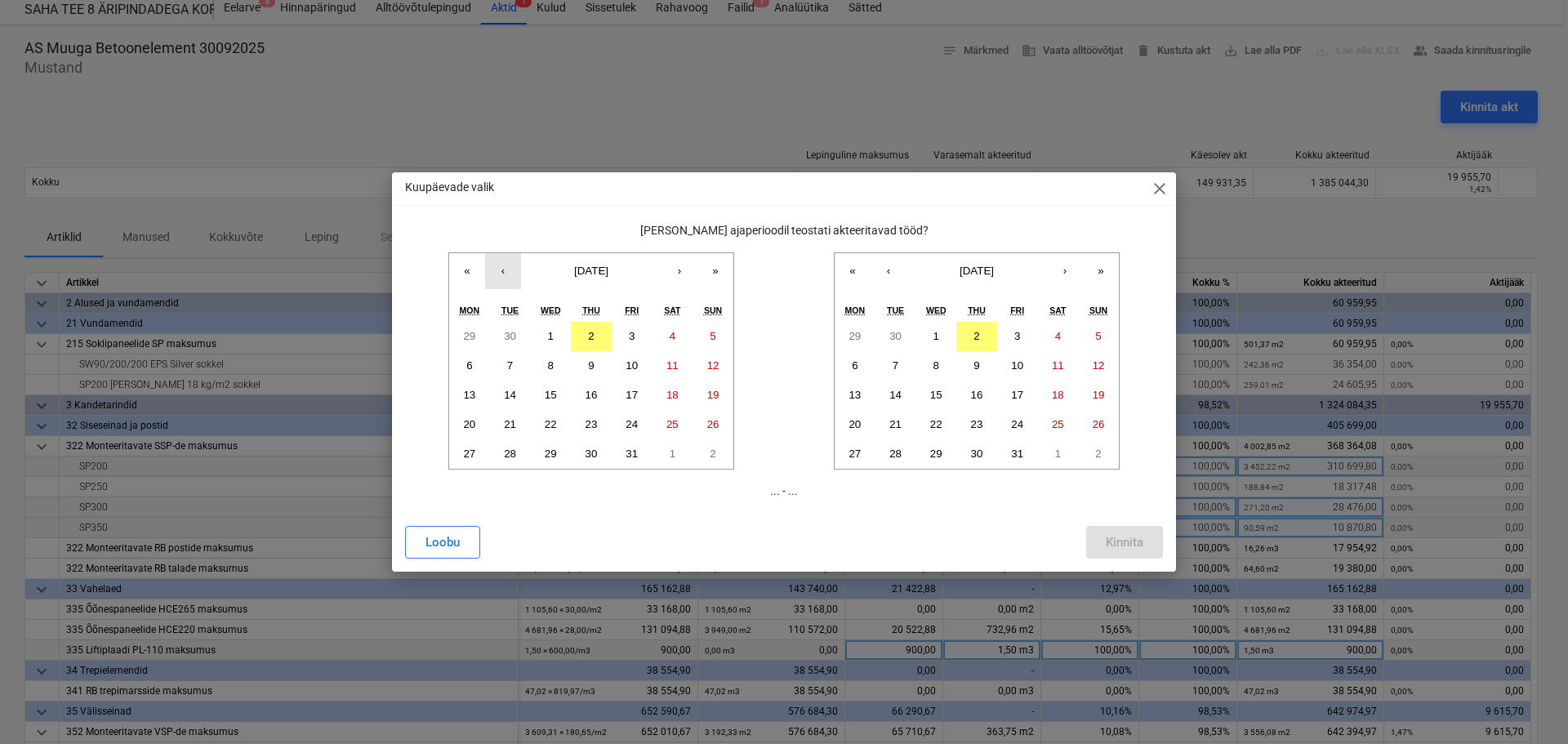
click at [504, 277] on button "‹" at bounding box center [503, 271] width 35 height 35
click at [476, 386] on button "15" at bounding box center [469, 395] width 40 height 30
click at [518, 456] on button "30" at bounding box center [509, 454] width 40 height 30
click at [466, 389] on abbr "15" at bounding box center [469, 395] width 12 height 12
click at [894, 334] on abbr "30" at bounding box center [895, 336] width 12 height 12
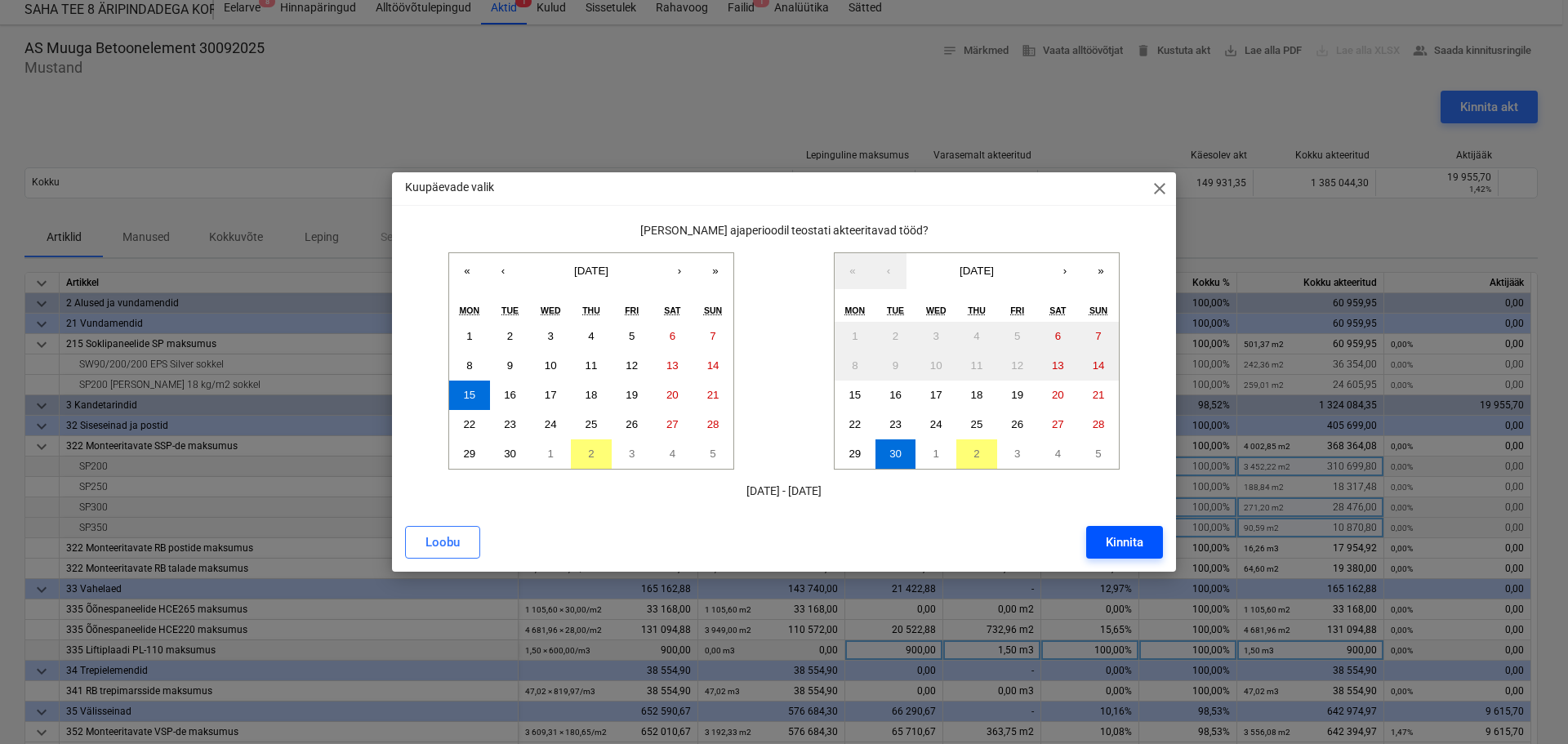
click at [1120, 543] on div "Kinnita" at bounding box center [1125, 543] width 37 height 22
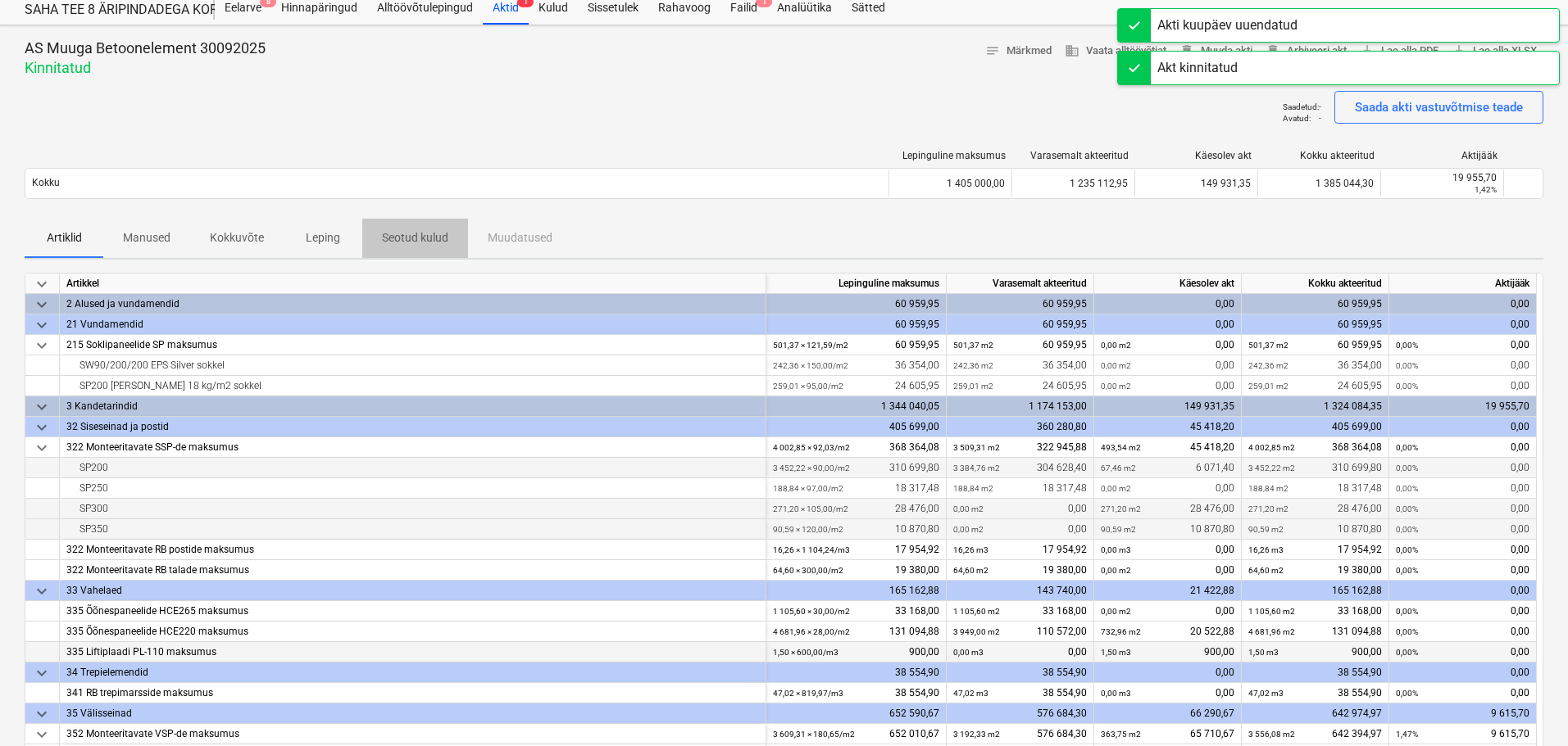
click at [404, 236] on p "Seotud kulud" at bounding box center [414, 237] width 66 height 17
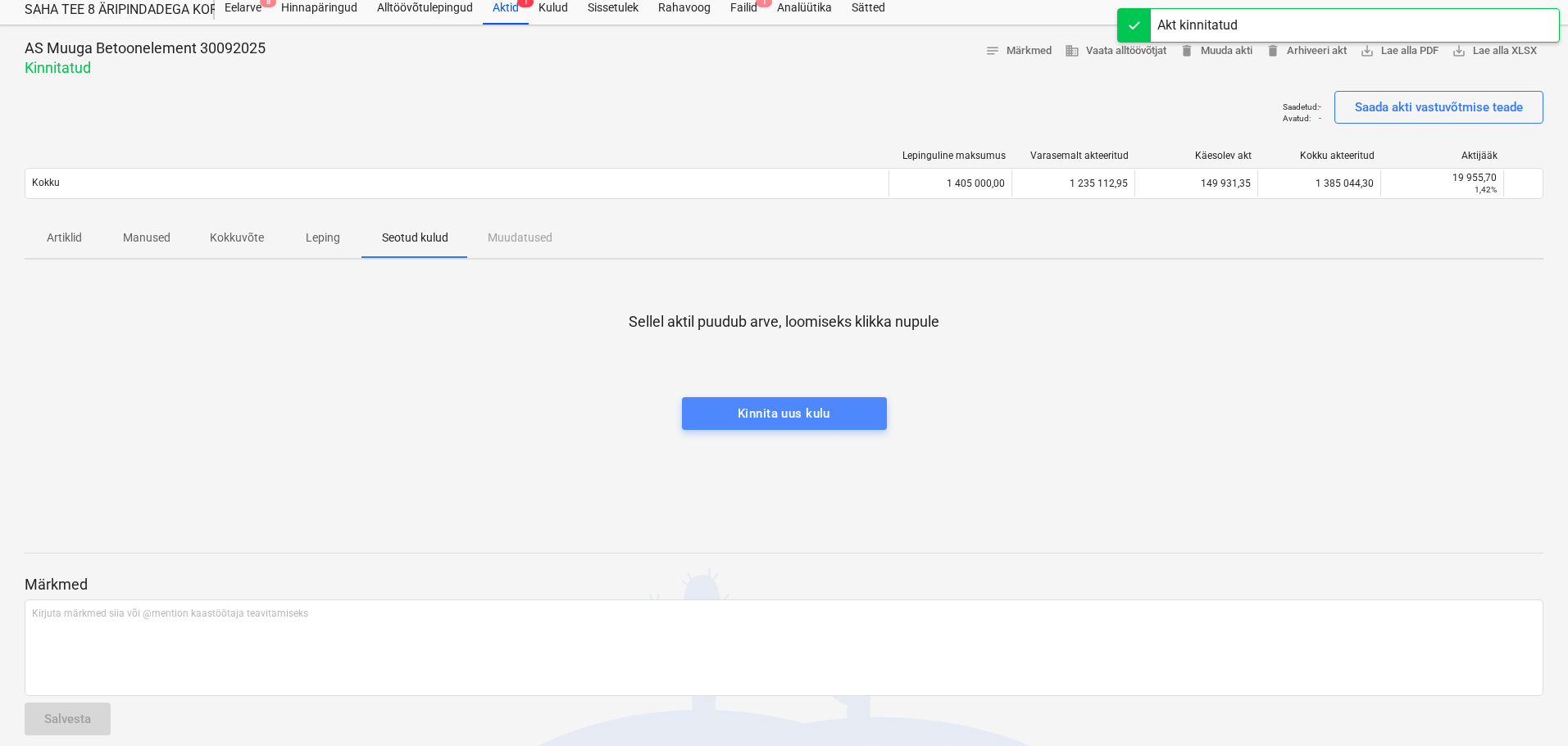
click at [860, 406] on span "Kinnita uus kulu" at bounding box center [784, 414] width 169 height 22
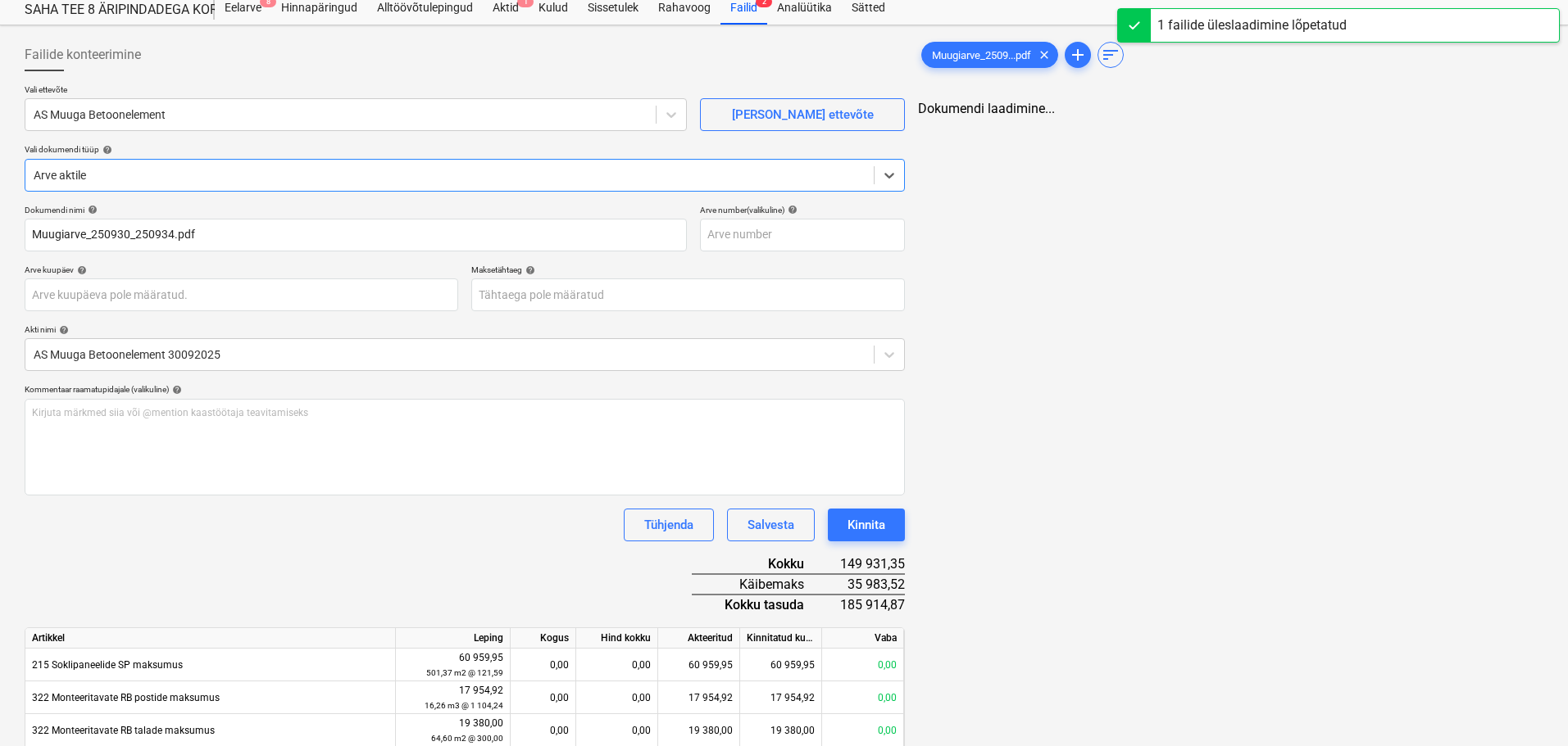
type input "Muugiarve_250930_250934.pdf"
click at [590, 283] on body "Projektid Kontaktid Koondarved Postkast format_size keyboard_arrow_down help se…" at bounding box center [784, 322] width 1568 height 746
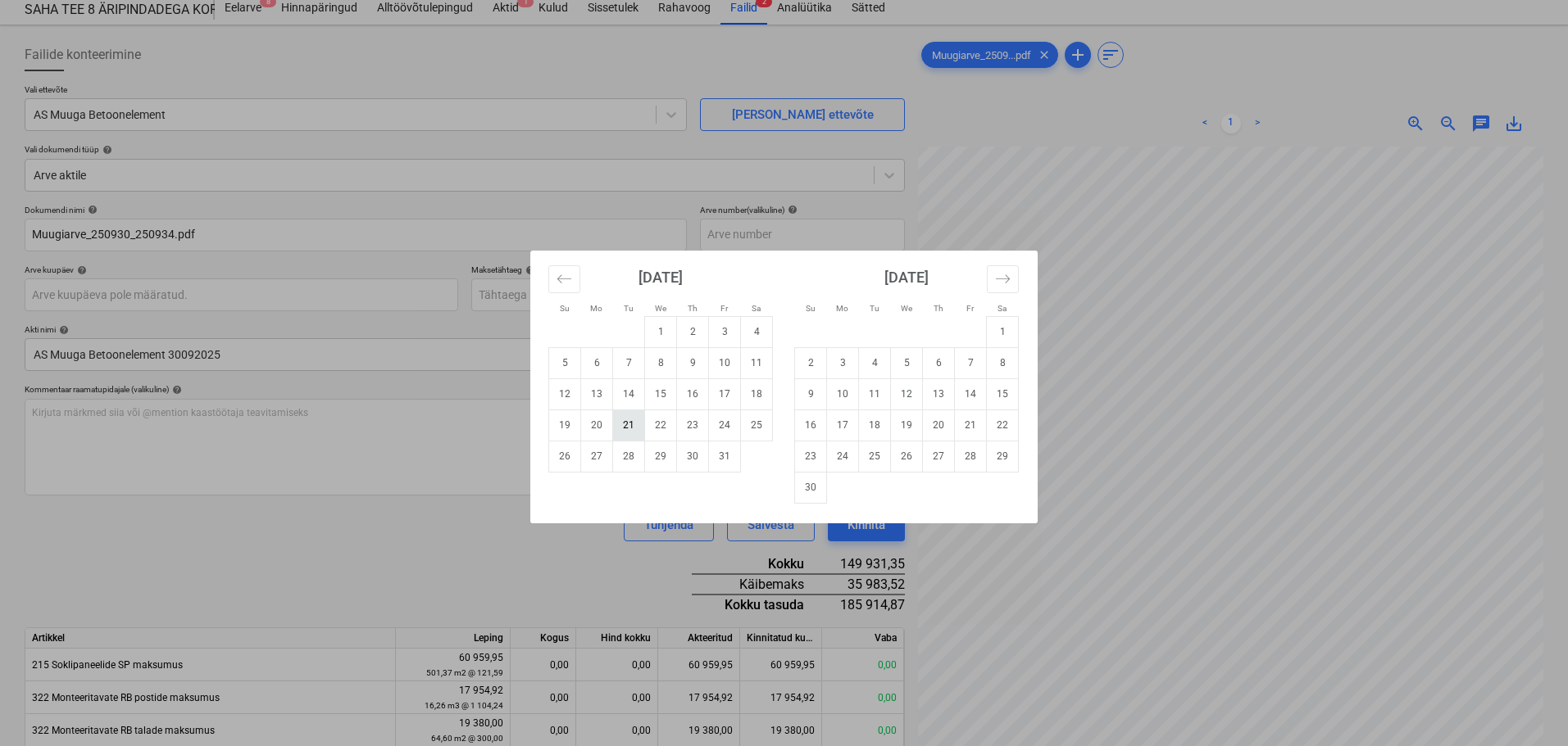
click at [631, 427] on td "21" at bounding box center [629, 426] width 32 height 32
type input "[DATE]"
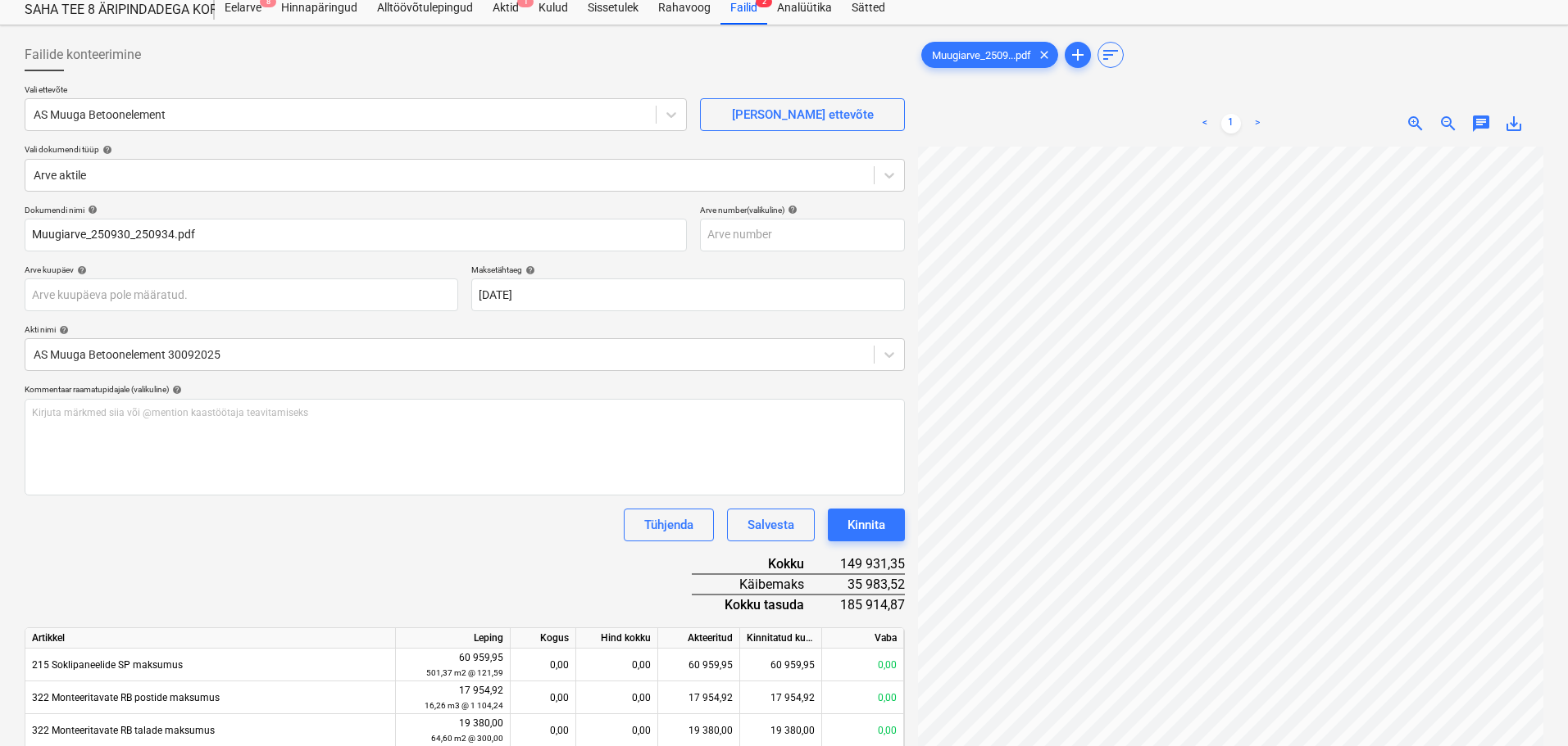
click at [503, 575] on div "Dokumendi nimi help Muugiarve_250930_250934.pdf Arve number (valikuline) help A…" at bounding box center [465, 633] width 880 height 858
click at [855, 522] on div "Kinnita" at bounding box center [866, 526] width 38 height 22
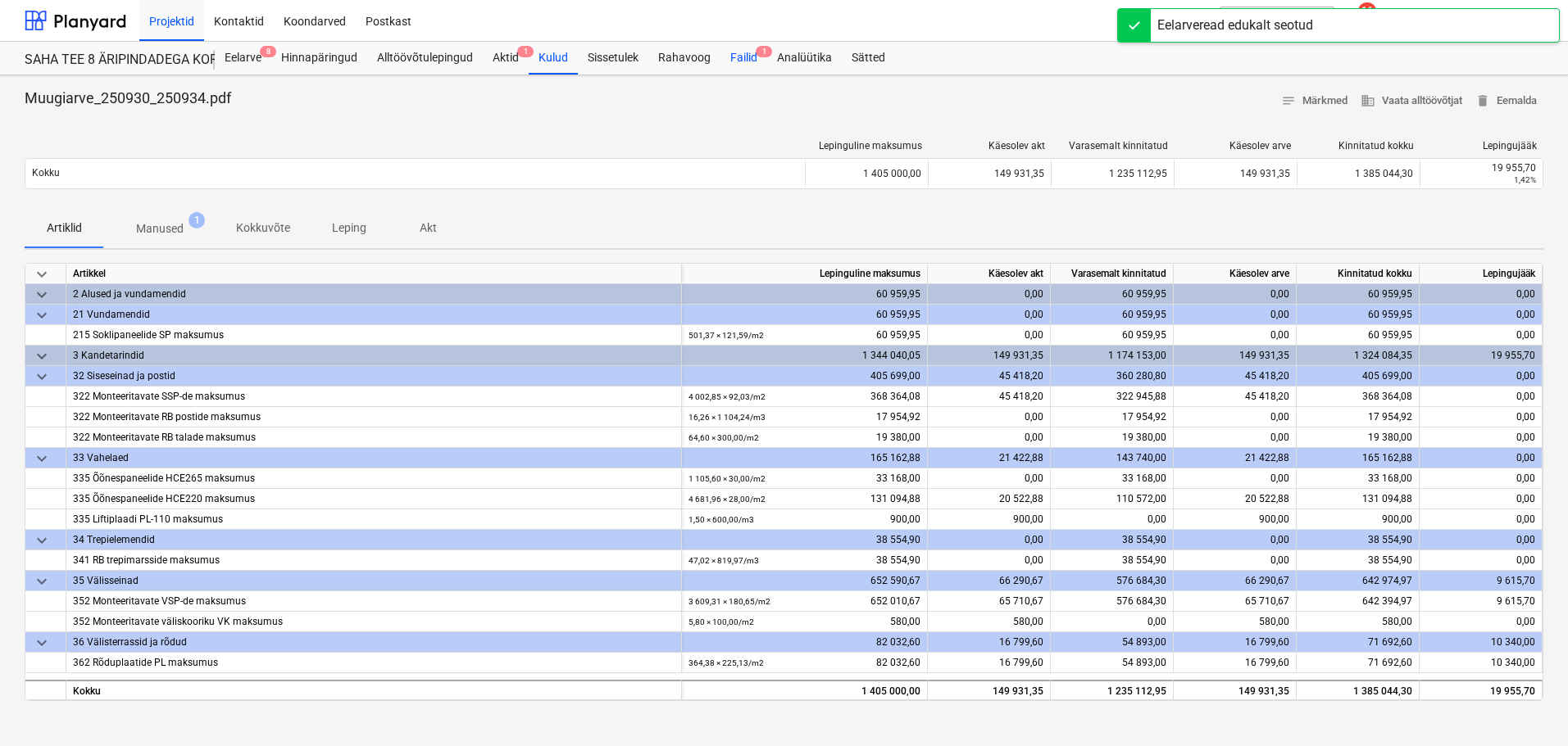
click at [742, 55] on div "Failid 1" at bounding box center [743, 57] width 46 height 33
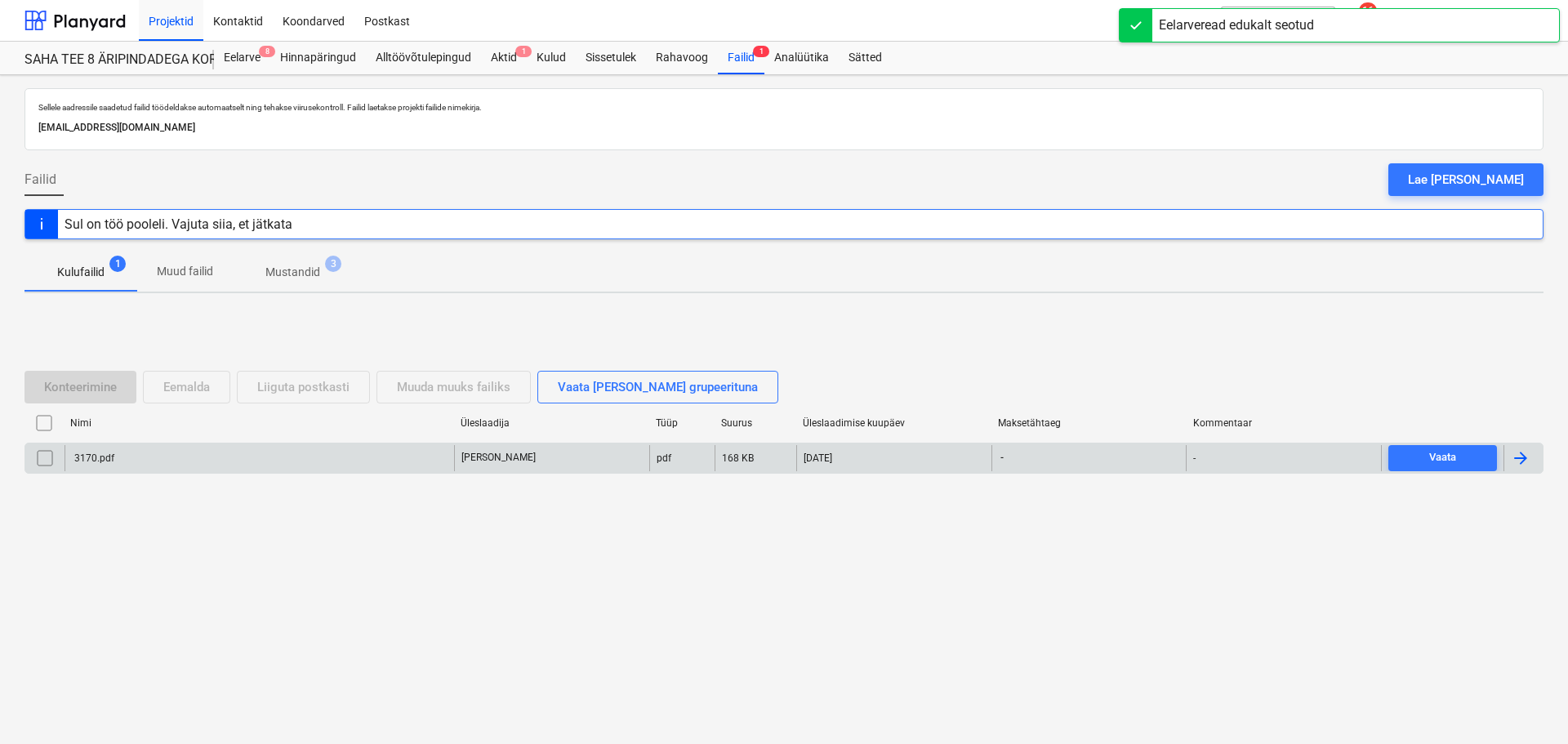
click at [156, 461] on div "3170.pdf" at bounding box center [259, 458] width 389 height 27
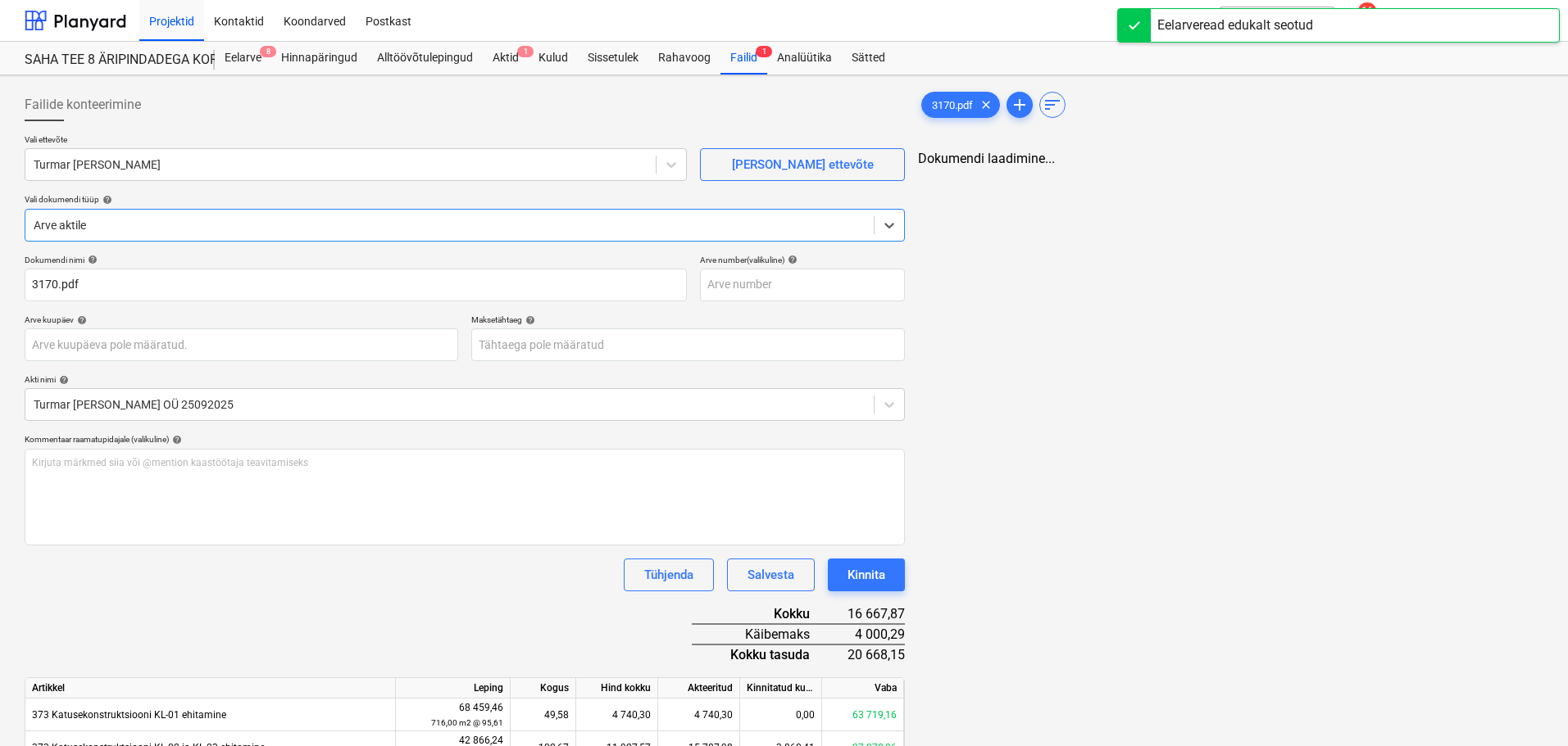
type input "3170.pdf"
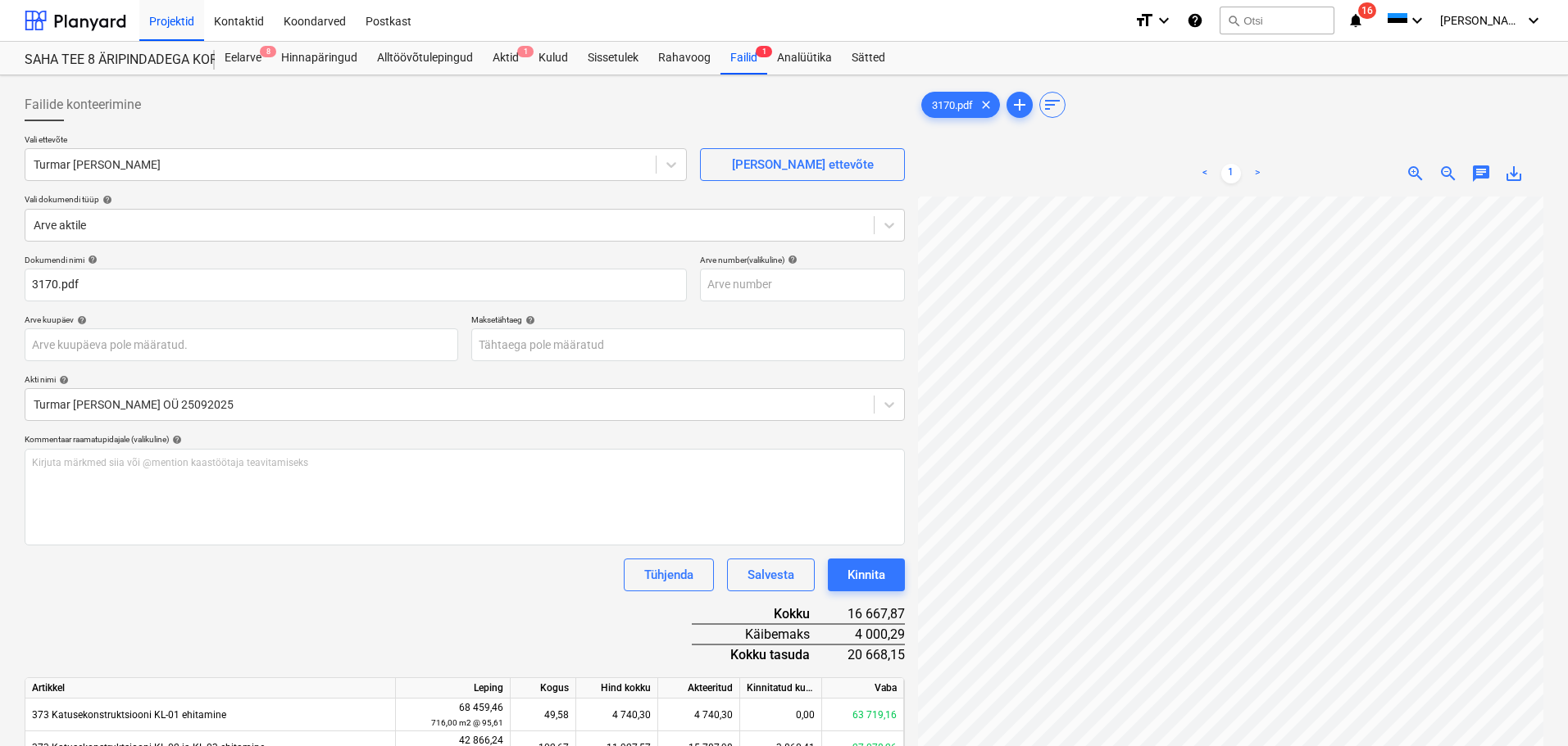
scroll to position [234, 0]
click at [726, 353] on body "Projektid Kontaktid Koondarved Postkast format_size keyboard_arrow_down help se…" at bounding box center [784, 373] width 1568 height 746
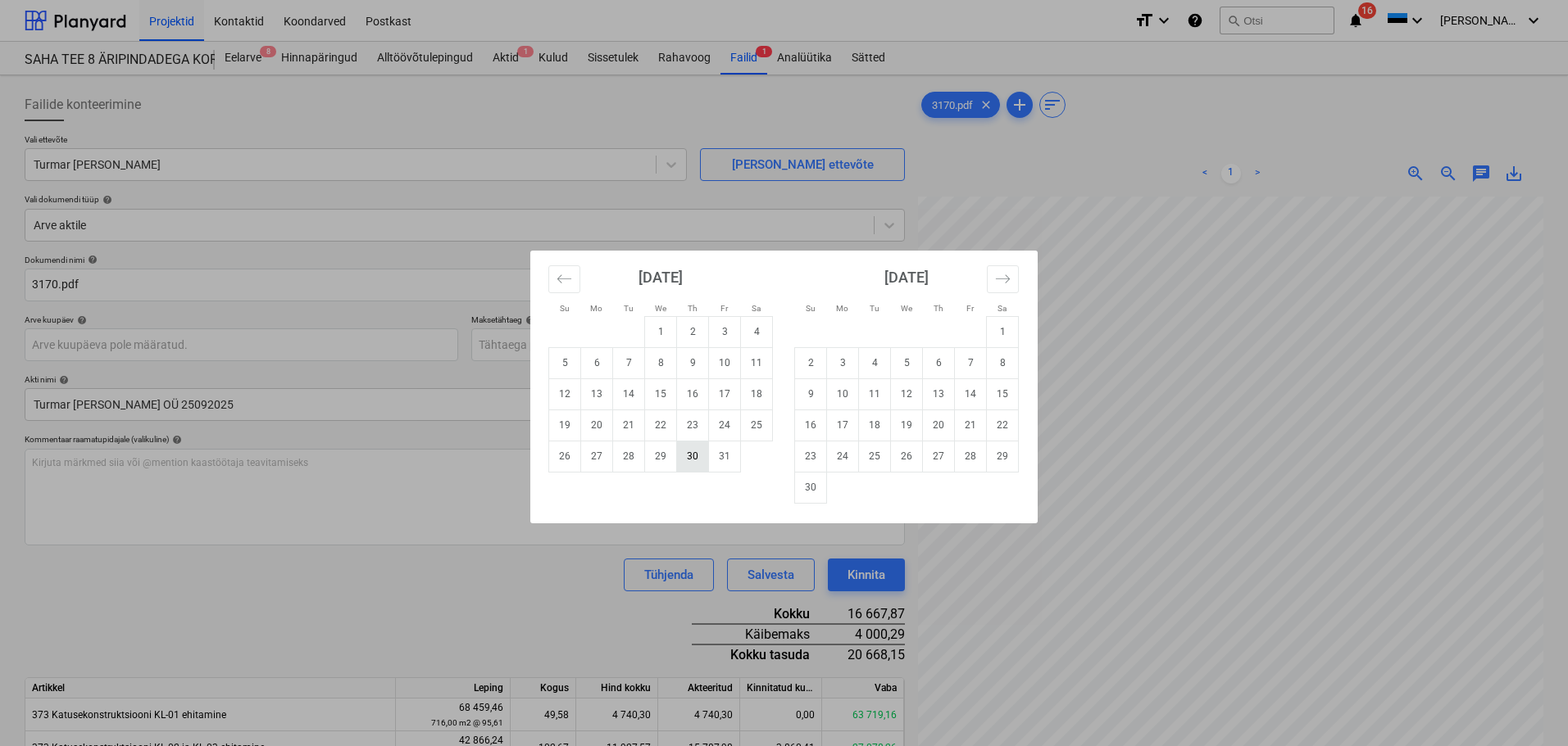
click at [683, 456] on td "30" at bounding box center [693, 456] width 32 height 32
type input "[DATE]"
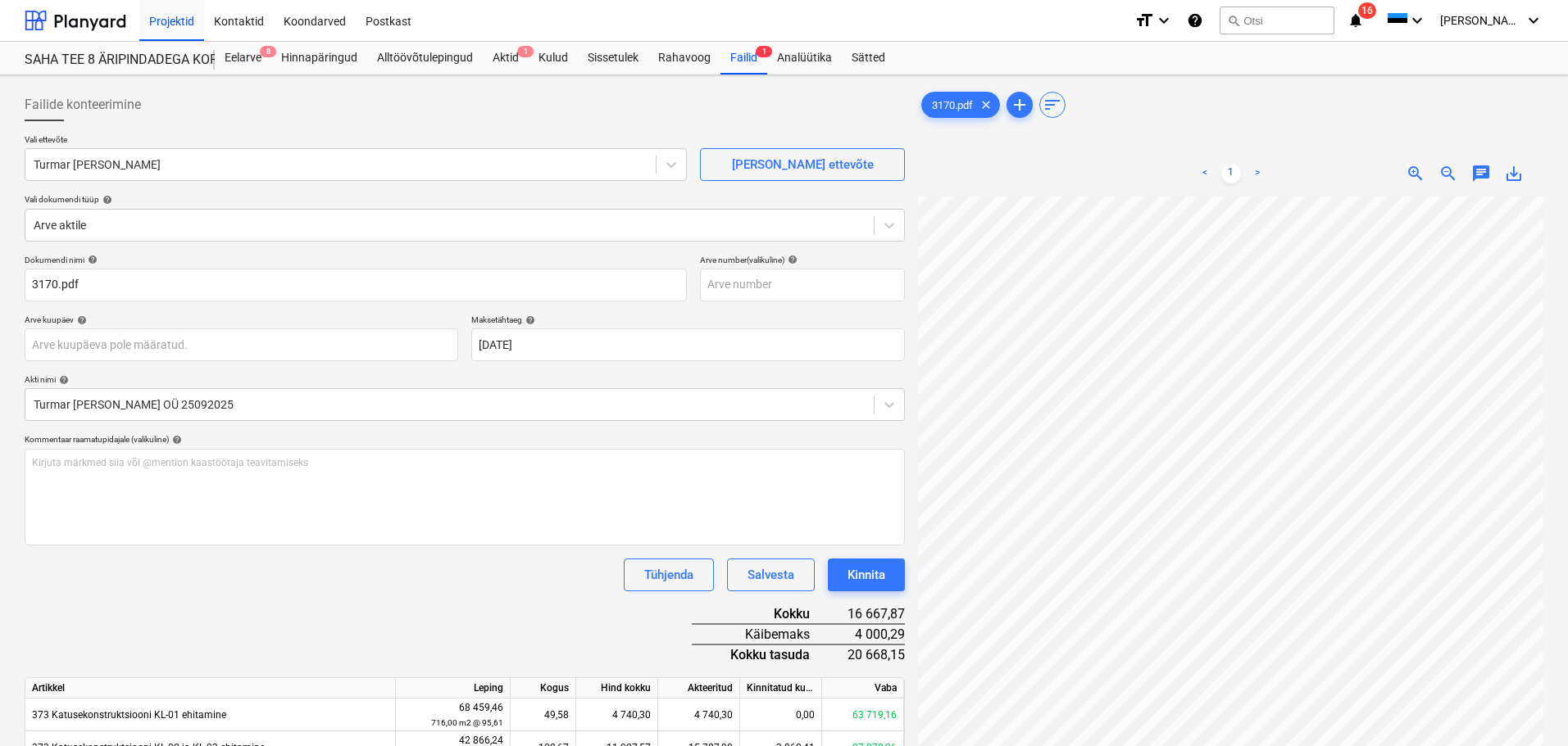
click at [584, 621] on div "Dokumendi nimi help 3170.pdf Arve number (valikuline) help Arve kuupäev help Pr…" at bounding box center [465, 585] width 880 height 661
click at [855, 567] on div "Kinnita" at bounding box center [866, 575] width 38 height 22
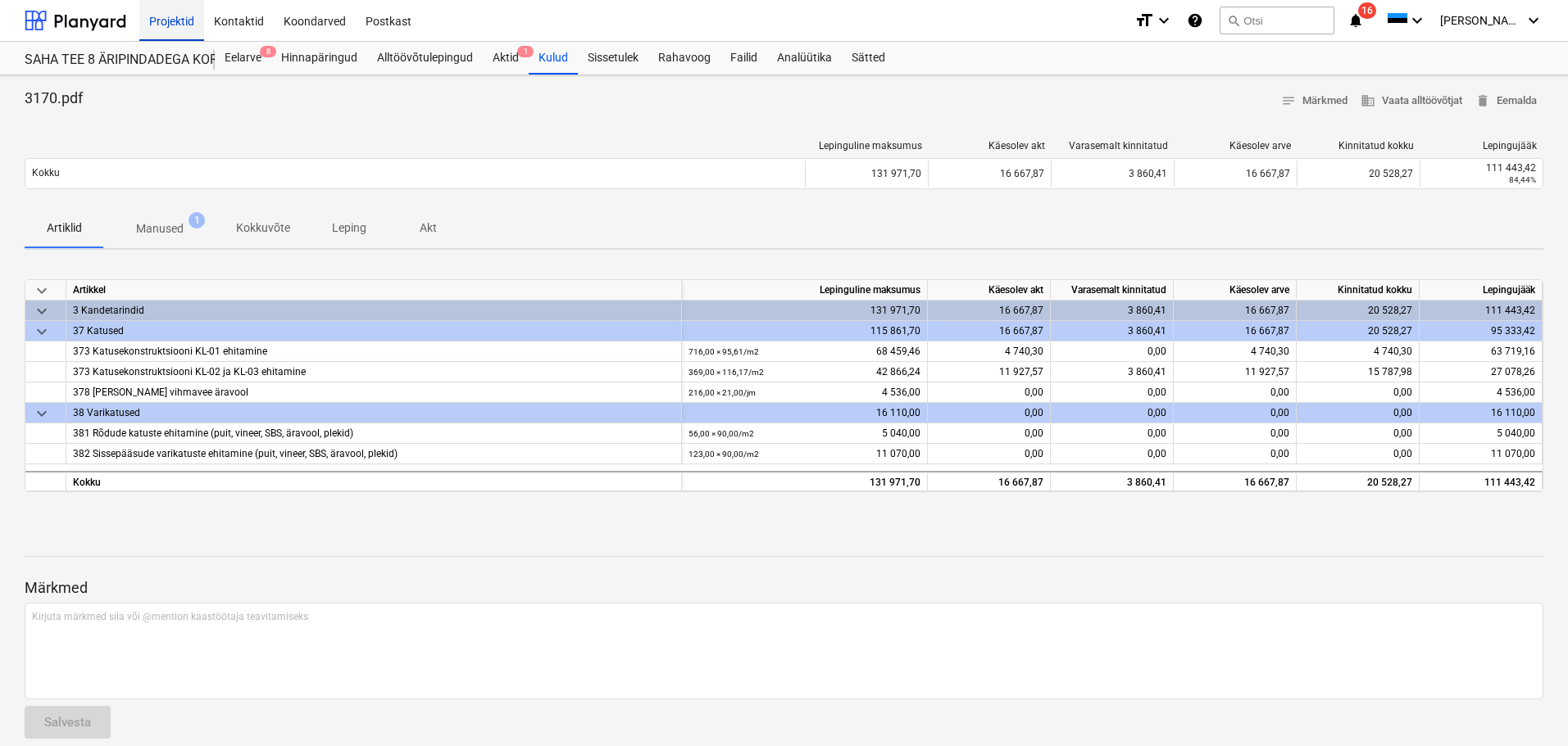
click at [163, 21] on div "Projektid" at bounding box center [172, 20] width 65 height 41
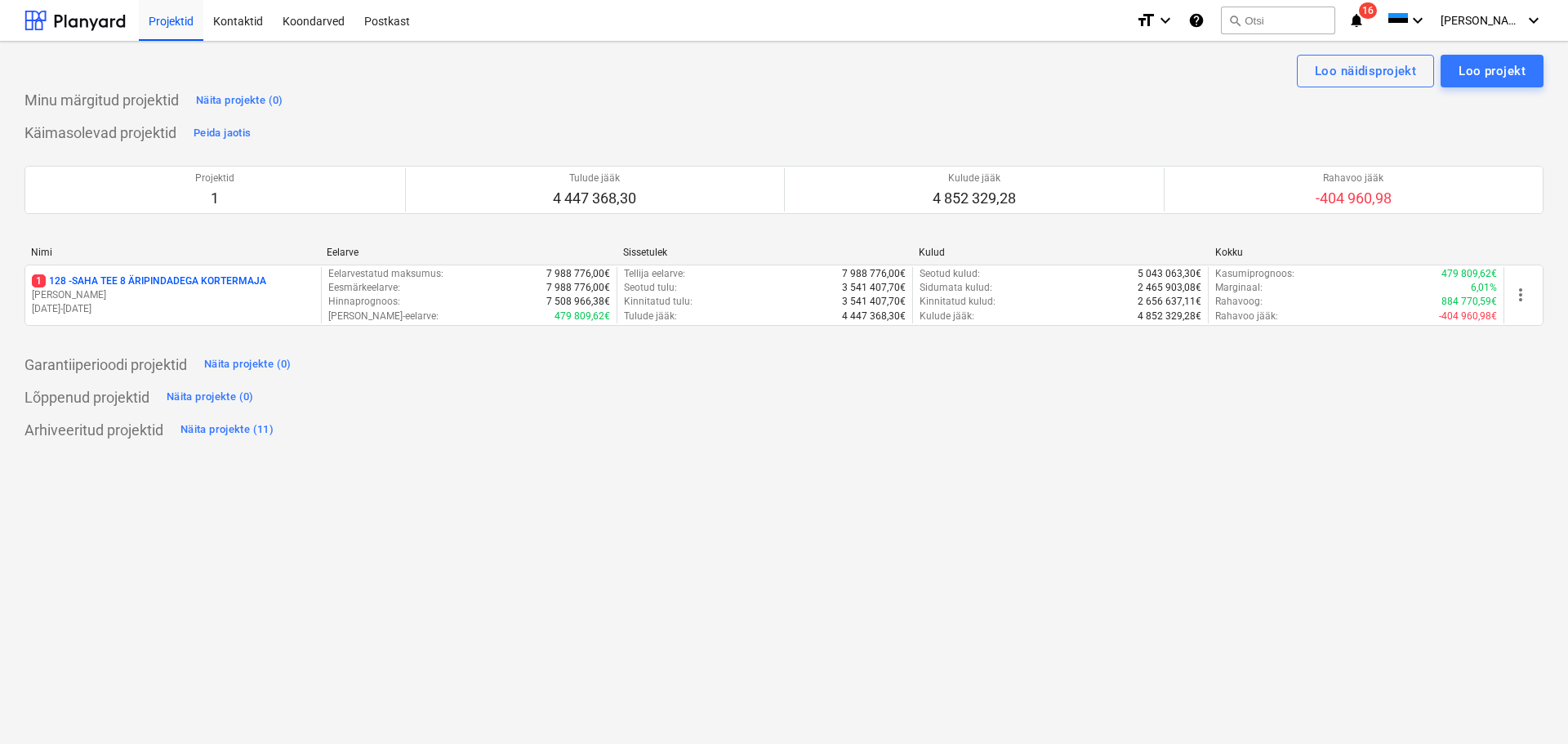
click at [919, 536] on div "Loo näidisprojekt Loo projekt Minu märgitud projektid Näita projekte (0) Käimas…" at bounding box center [784, 392] width 1568 height 703
click at [1364, 19] on icon "notifications" at bounding box center [1356, 21] width 17 height 20
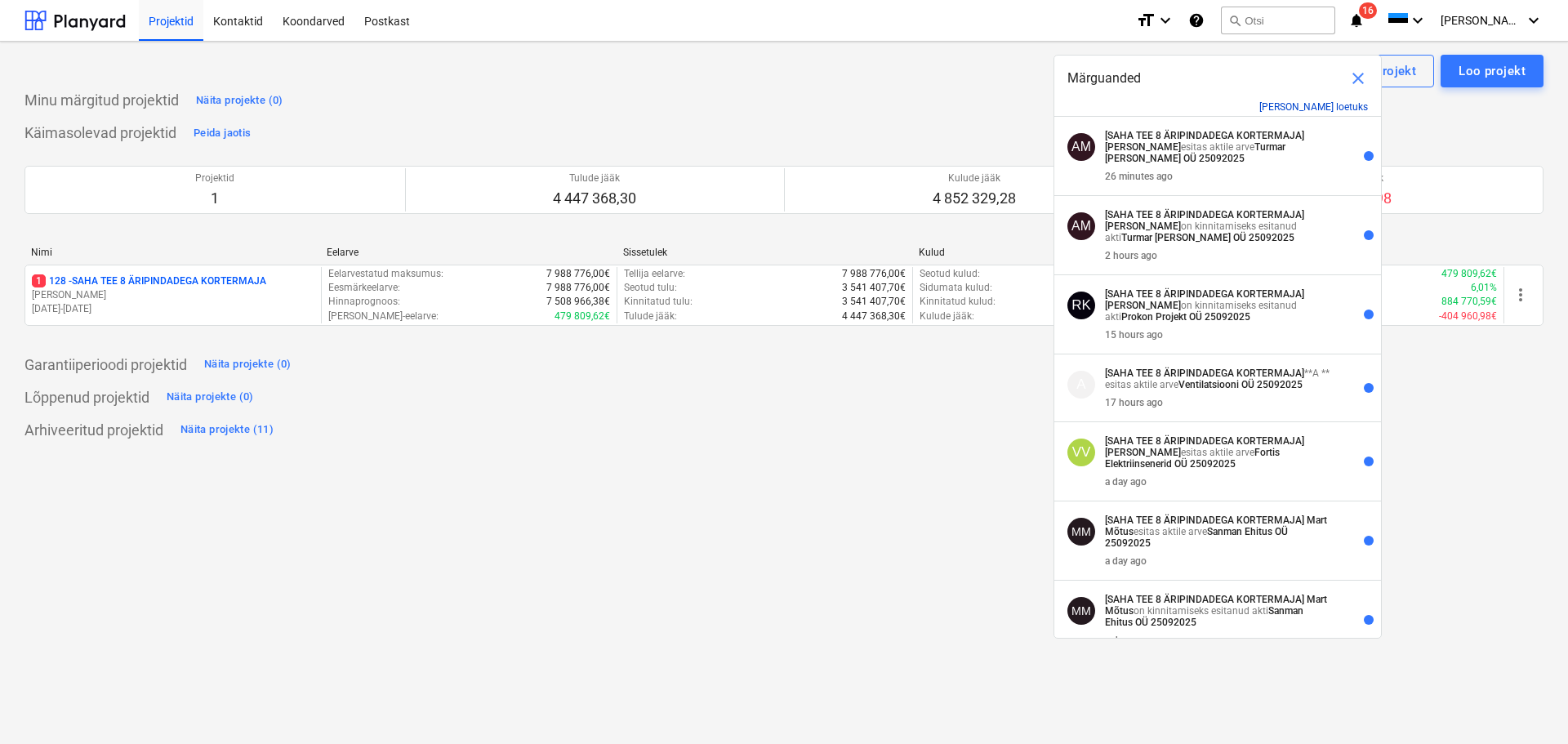
click at [1355, 107] on button "Märgi kõik loetuks" at bounding box center [1314, 107] width 108 height 12
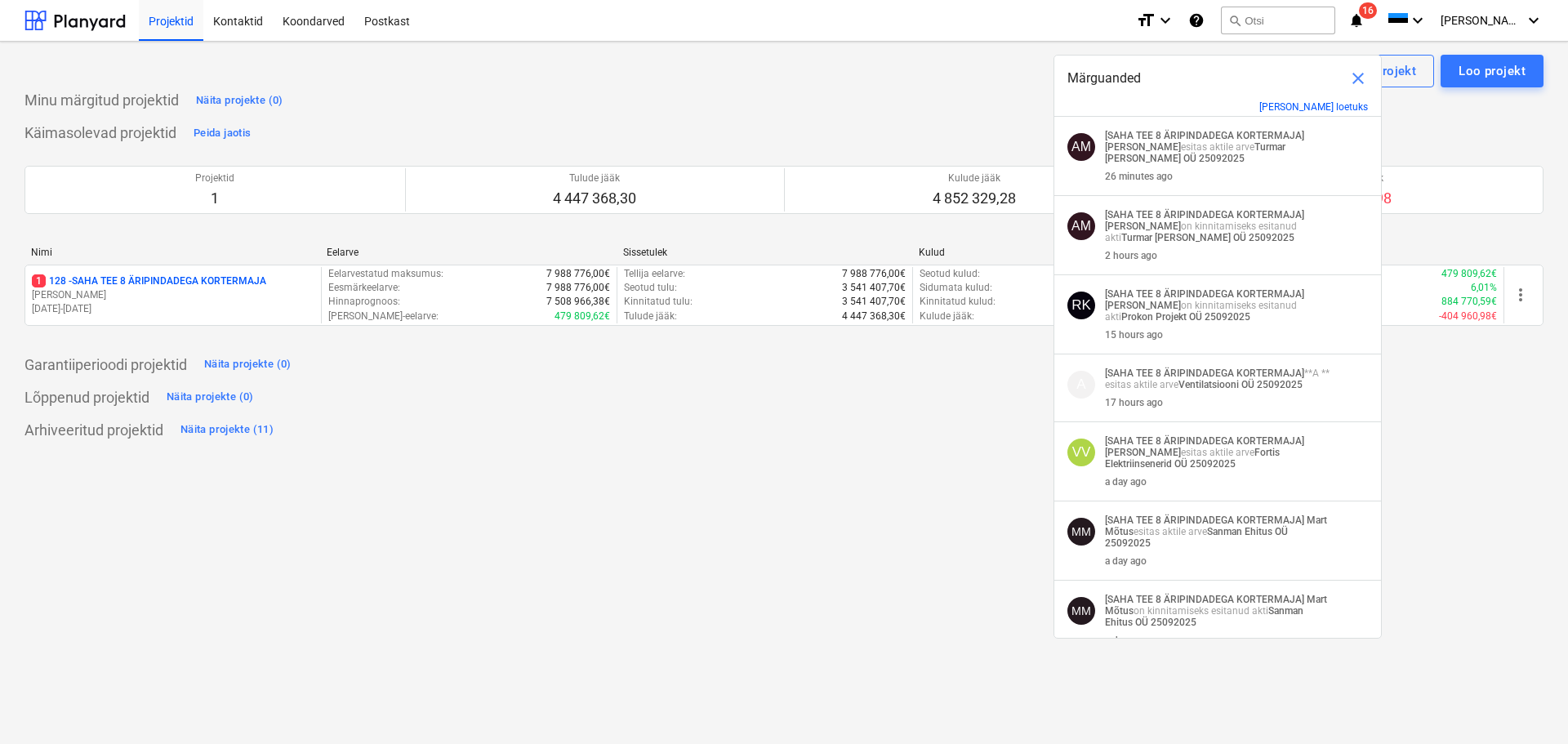
click at [1353, 73] on span "close" at bounding box center [1358, 79] width 20 height 20
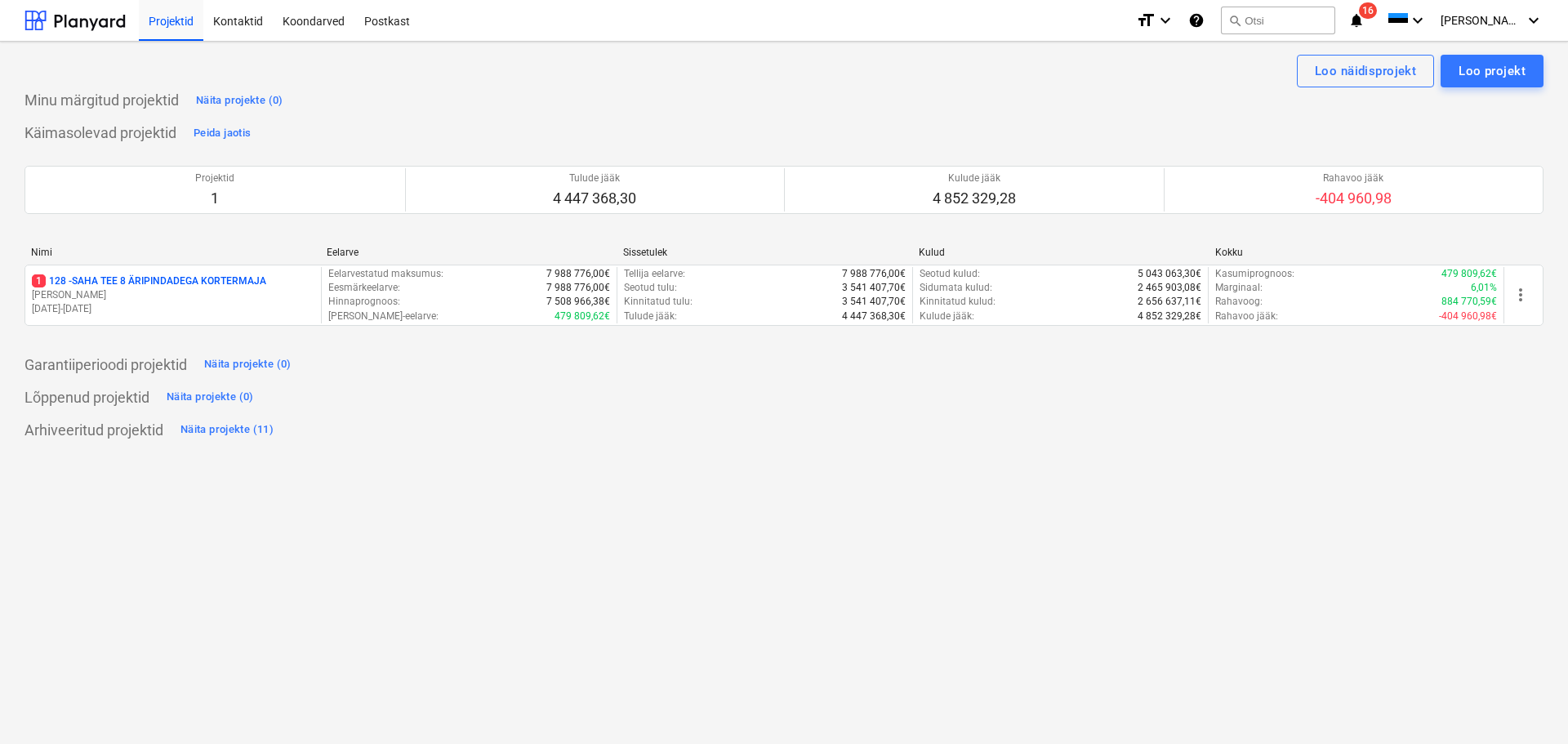
drag, startPoint x: 908, startPoint y: 533, endPoint x: 838, endPoint y: 434, distance: 121.2
click at [908, 532] on div "Loo näidisprojekt Loo projekt Minu märgitud projektid Näita projekte (0) Käimas…" at bounding box center [784, 392] width 1568 height 703
click at [447, 510] on div "Loo näidisprojekt Loo projekt Minu märgitud projektid Näita projekte (0) Käimas…" at bounding box center [784, 392] width 1568 height 703
click at [1364, 14] on icon "notifications" at bounding box center [1356, 21] width 17 height 20
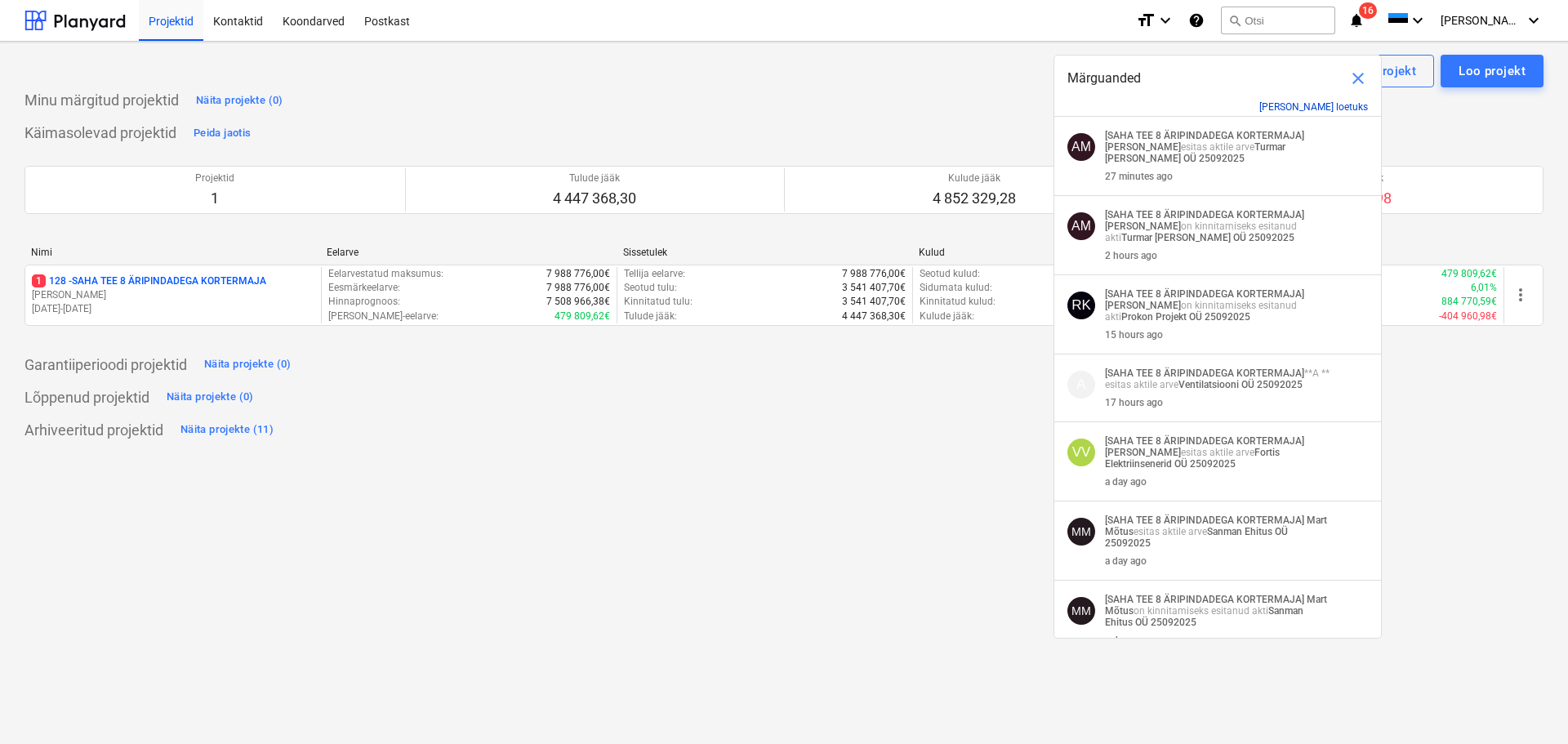
click at [1336, 104] on button "Märgi kõik loetuks" at bounding box center [1314, 107] width 108 height 12
